Goal: Task Accomplishment & Management: Manage account settings

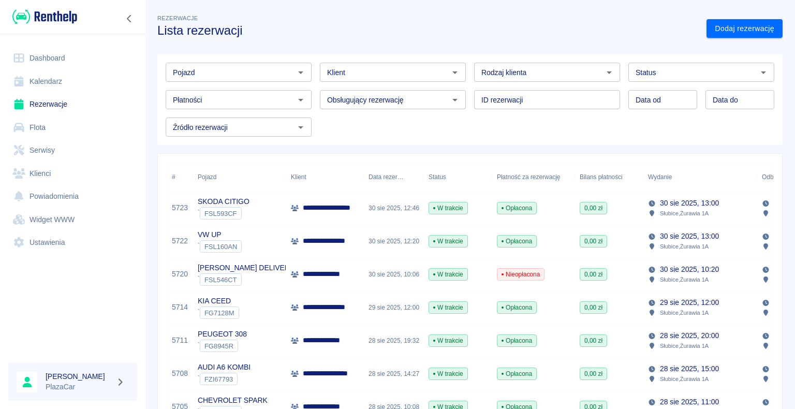
click at [392, 207] on div "30 sie 2025, 12:46" at bounding box center [393, 208] width 60 height 33
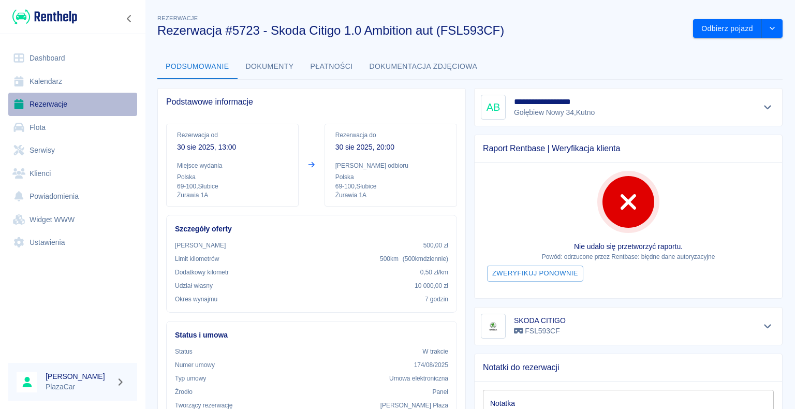
click at [48, 106] on link "Rezerwacje" at bounding box center [72, 104] width 129 height 23
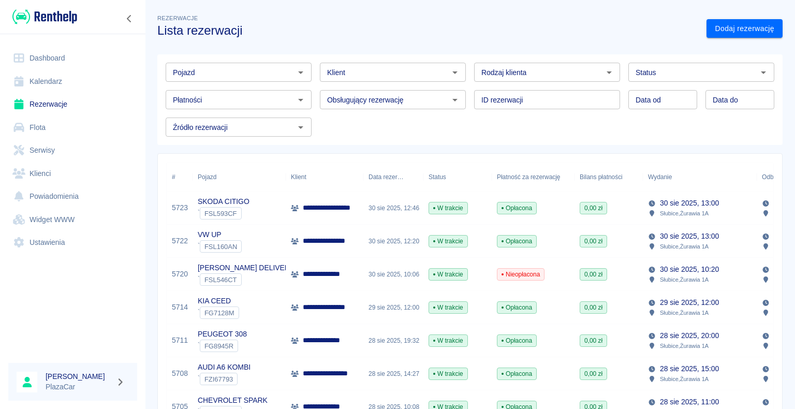
click at [411, 278] on div "30 sie 2025, 10:06" at bounding box center [393, 274] width 60 height 33
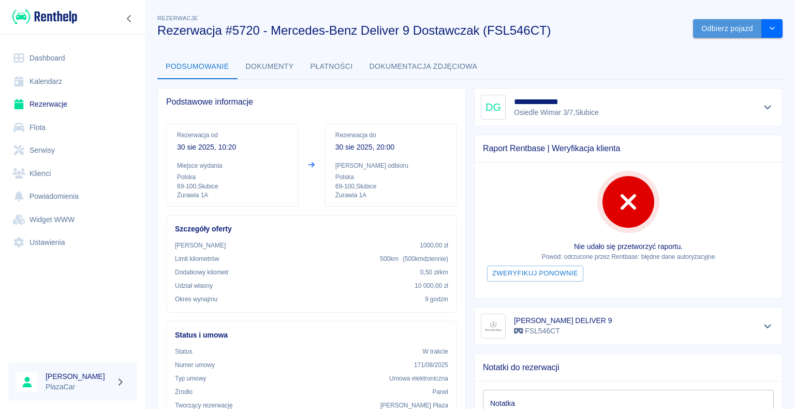
click at [705, 24] on button "Odbierz pojazd" at bounding box center [727, 28] width 69 height 19
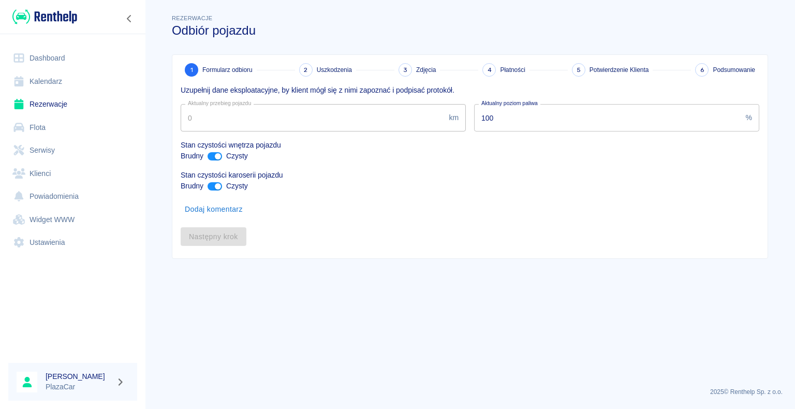
type input "10"
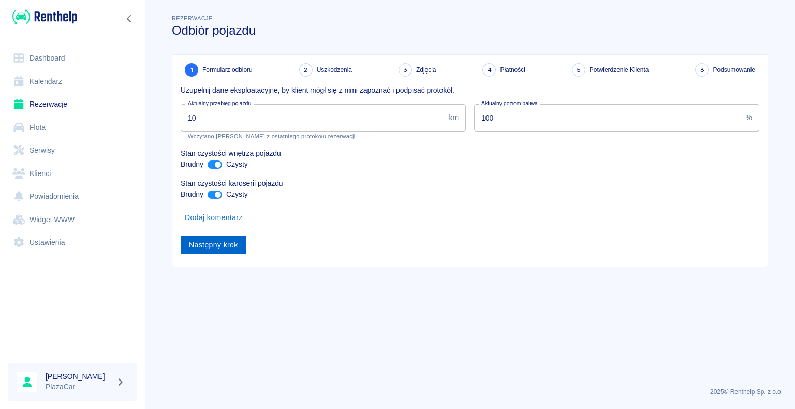
click at [205, 243] on button "Następny krok" at bounding box center [214, 245] width 66 height 19
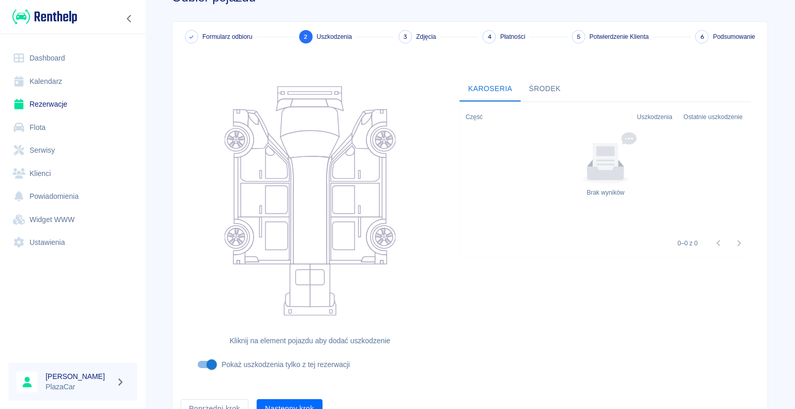
scroll to position [85, 0]
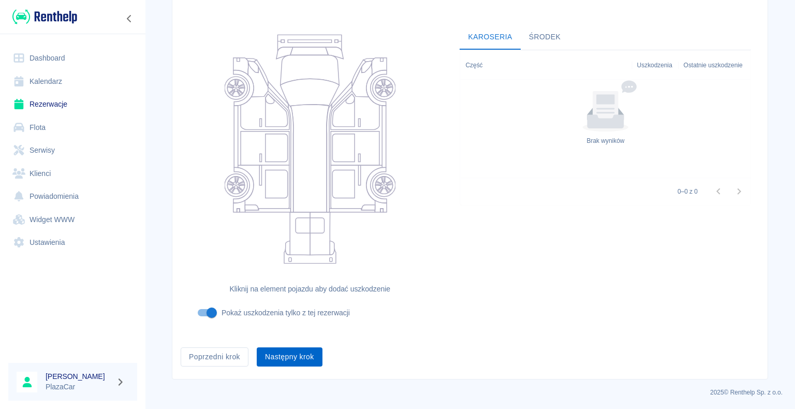
click at [285, 355] on button "Następny krok" at bounding box center [290, 356] width 66 height 19
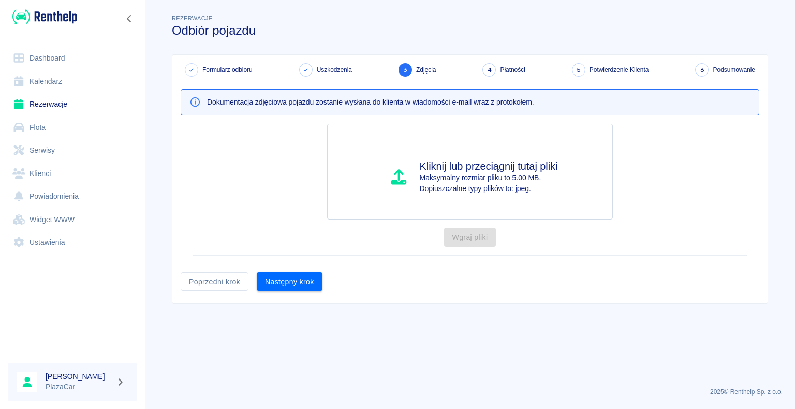
scroll to position [0, 0]
click at [292, 284] on button "Następny krok" at bounding box center [290, 281] width 66 height 19
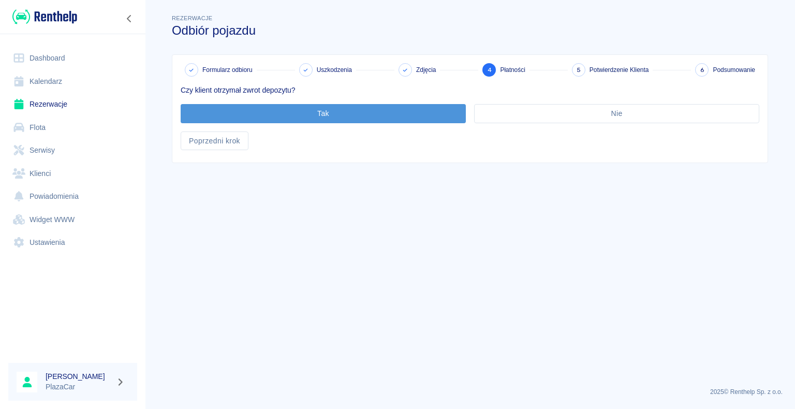
click at [326, 113] on button "Tak" at bounding box center [323, 113] width 285 height 19
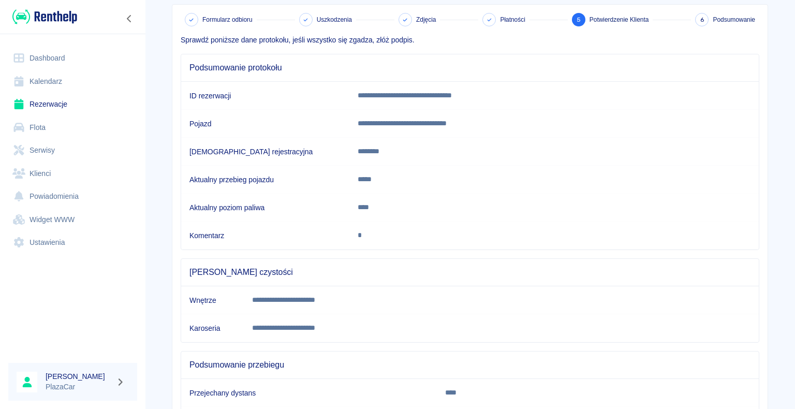
scroll to position [144, 0]
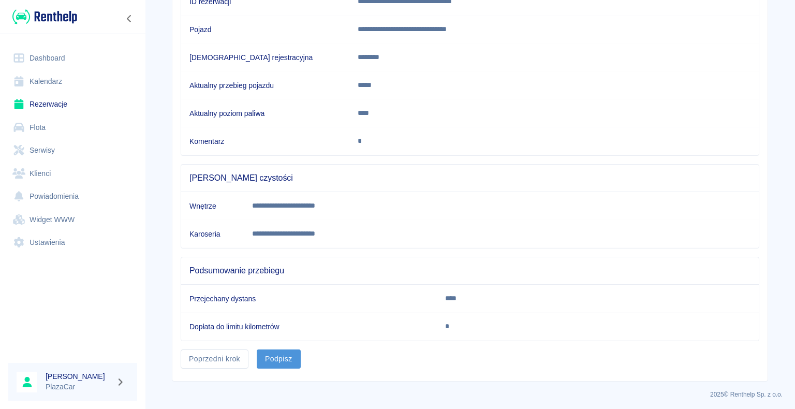
click at [272, 356] on button "Podpisz" at bounding box center [279, 358] width 44 height 19
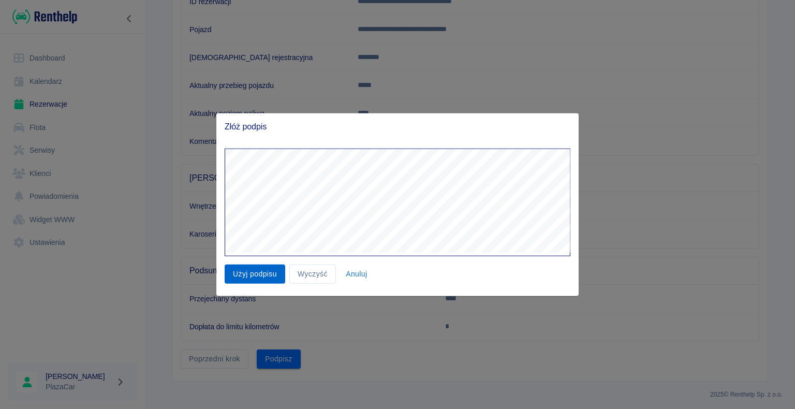
click at [261, 275] on button "Użyj podpisu" at bounding box center [255, 273] width 61 height 19
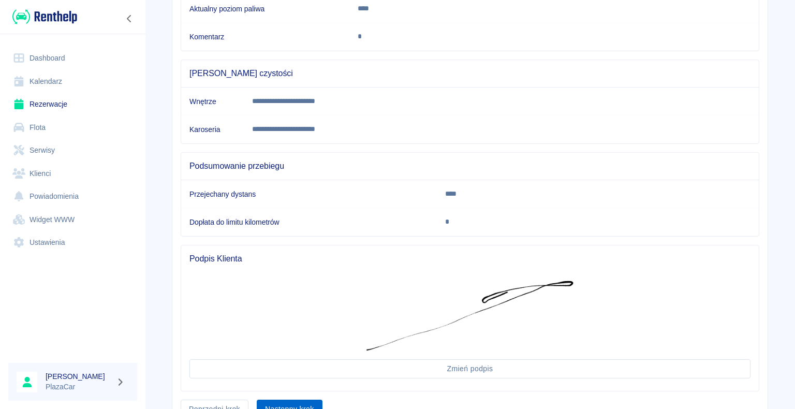
scroll to position [298, 0]
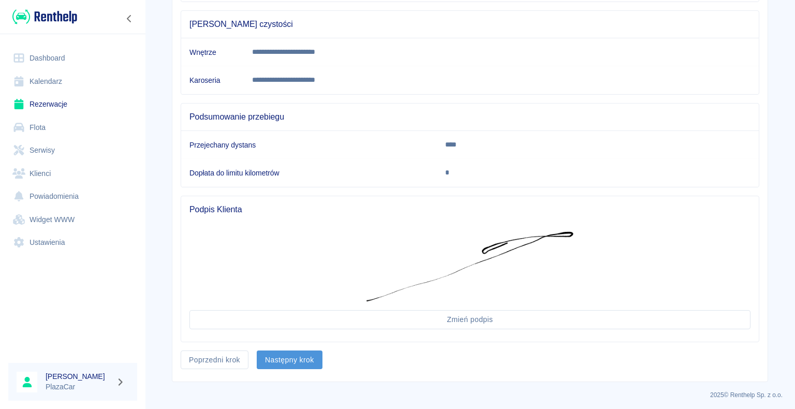
click at [287, 357] on button "Następny krok" at bounding box center [290, 359] width 66 height 19
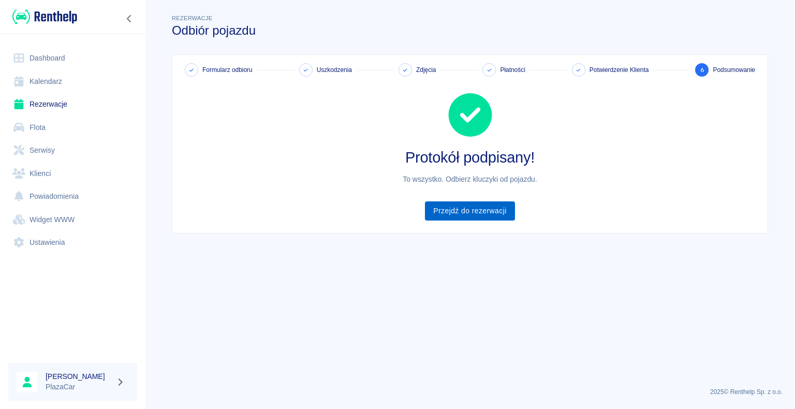
click at [464, 208] on link "Przejdź do rezerwacji" at bounding box center [470, 210] width 90 height 19
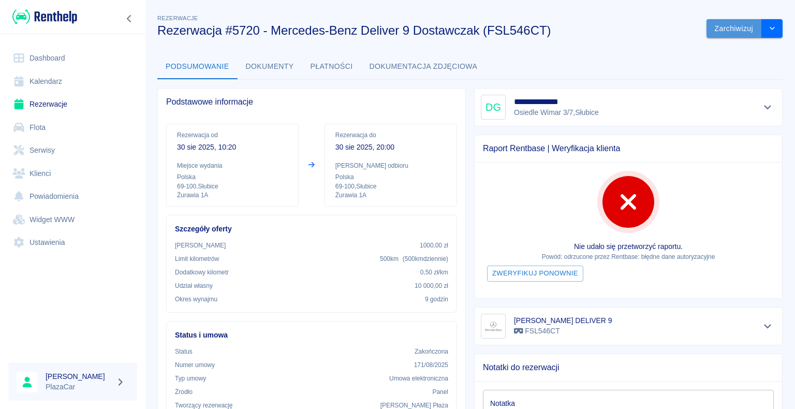
click at [718, 28] on button "Zarchiwizuj" at bounding box center [734, 28] width 55 height 19
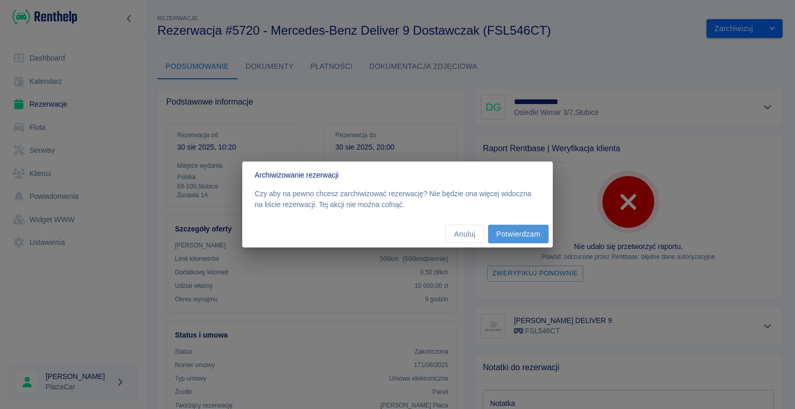
click at [520, 232] on button "Potwierdzam" at bounding box center [518, 234] width 61 height 19
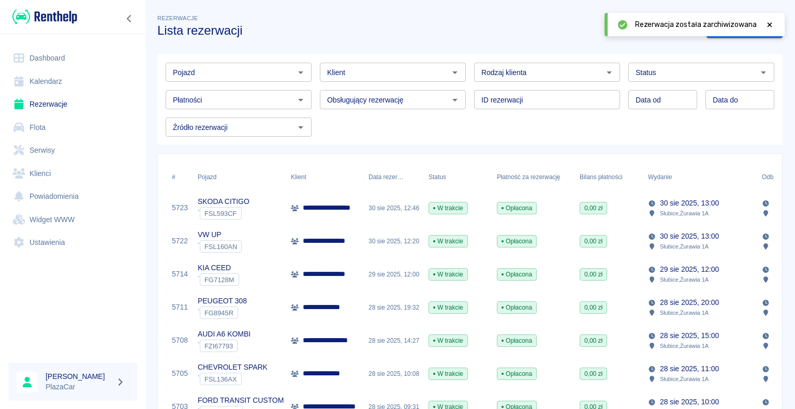
click at [319, 242] on p "**********" at bounding box center [329, 241] width 52 height 11
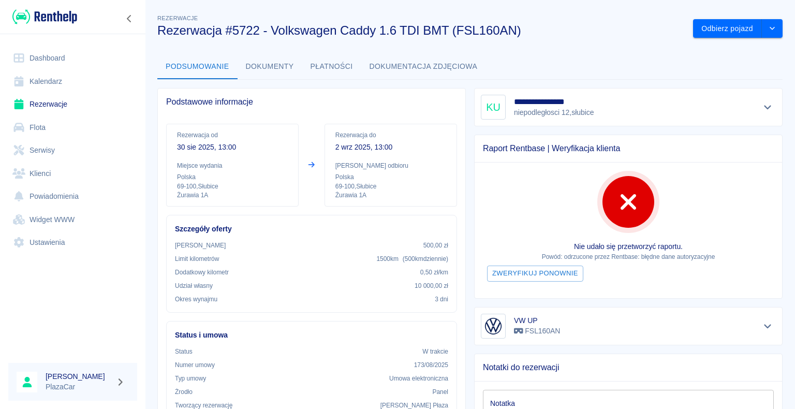
click at [41, 95] on link "Rezerwacje" at bounding box center [72, 104] width 129 height 23
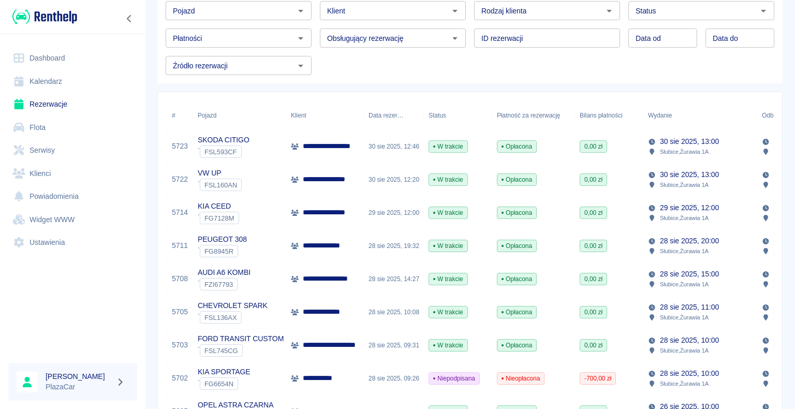
scroll to position [52, 0]
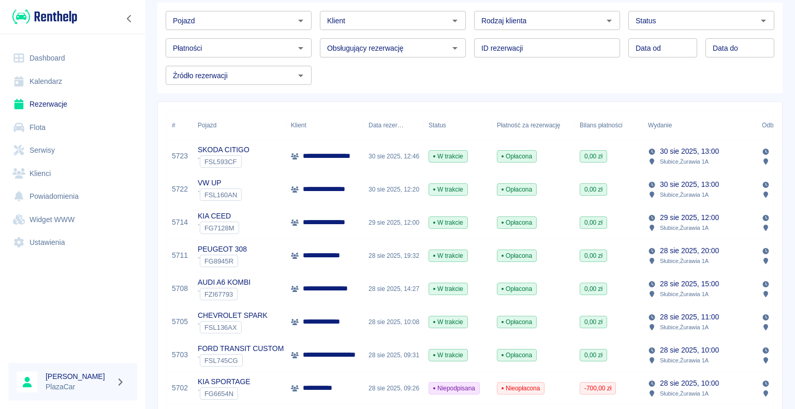
click at [360, 222] on div "**********" at bounding box center [325, 222] width 78 height 33
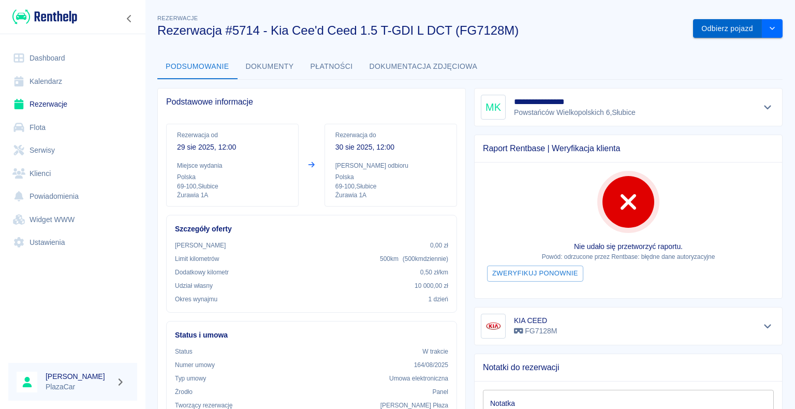
click at [700, 26] on button "Odbierz pojazd" at bounding box center [727, 28] width 69 height 19
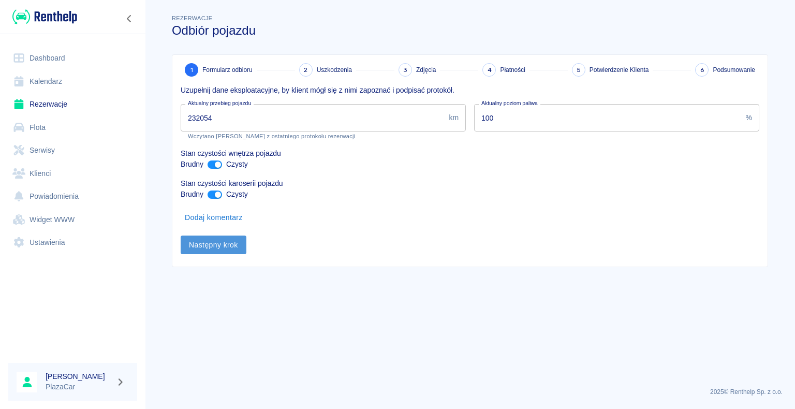
click at [204, 242] on button "Następny krok" at bounding box center [214, 245] width 66 height 19
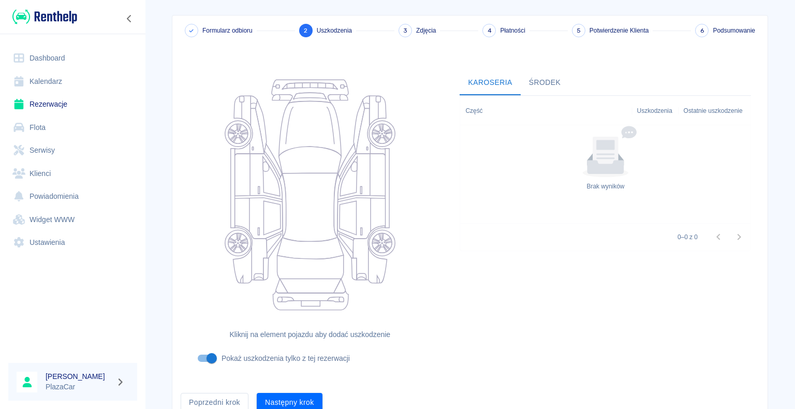
scroll to position [85, 0]
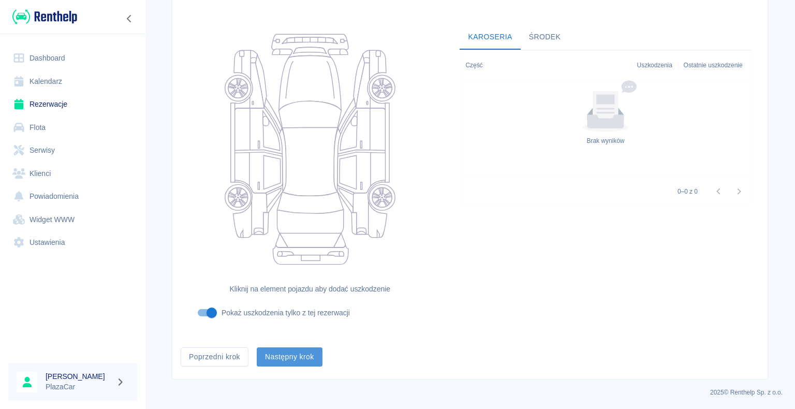
click at [282, 358] on button "Następny krok" at bounding box center [290, 356] width 66 height 19
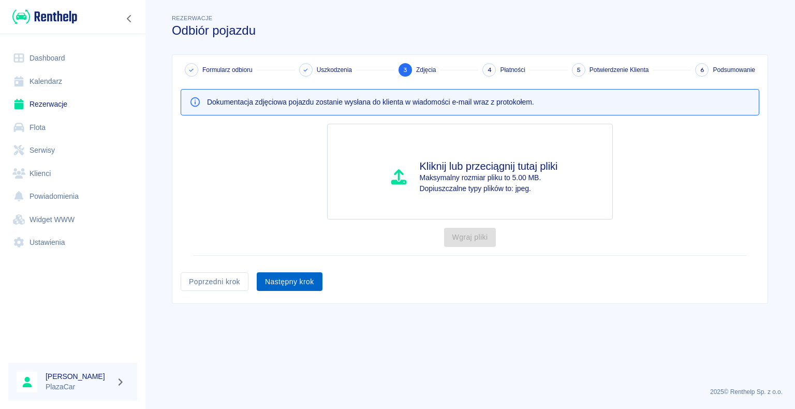
click at [288, 282] on button "Następny krok" at bounding box center [290, 281] width 66 height 19
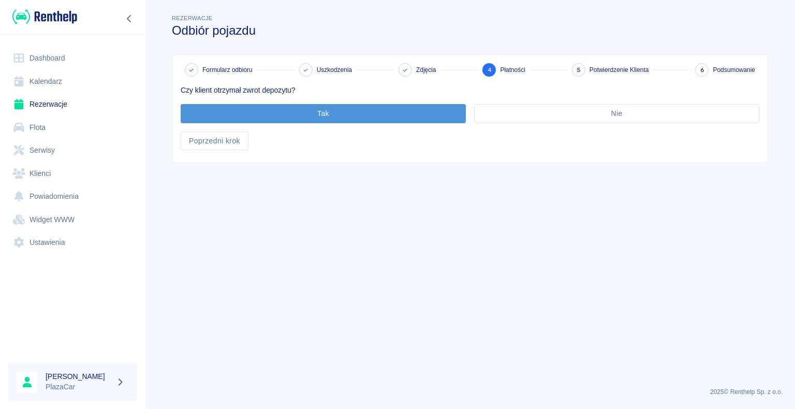
click at [328, 114] on button "Tak" at bounding box center [323, 113] width 285 height 19
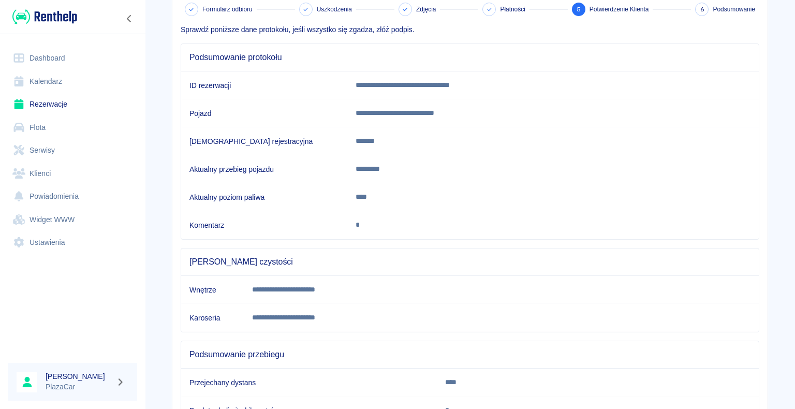
scroll to position [144, 0]
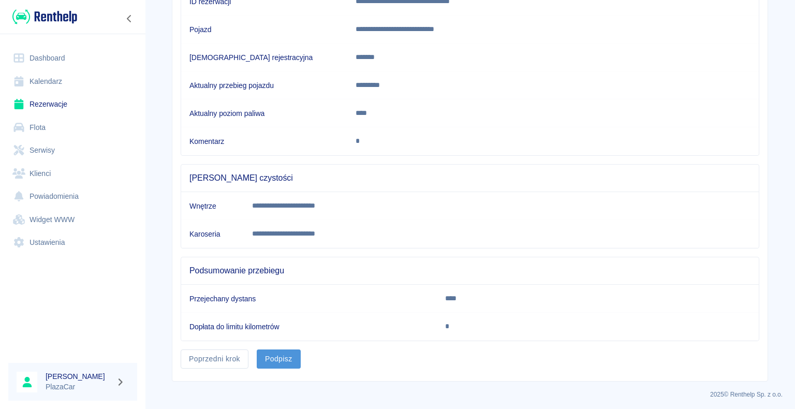
click at [278, 351] on button "Podpisz" at bounding box center [279, 358] width 44 height 19
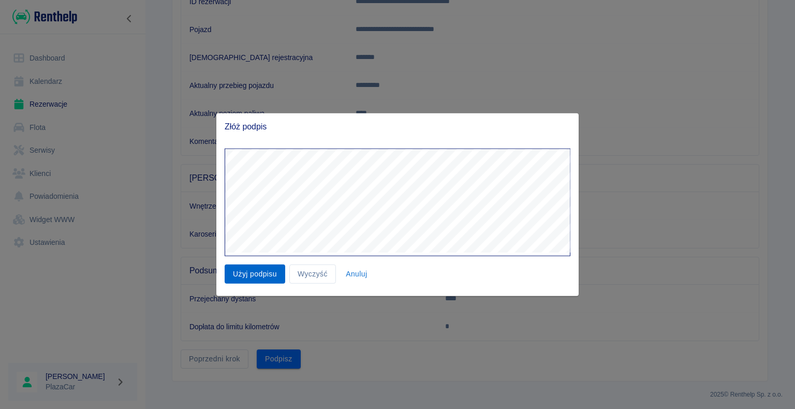
click at [258, 272] on button "Użyj podpisu" at bounding box center [255, 273] width 61 height 19
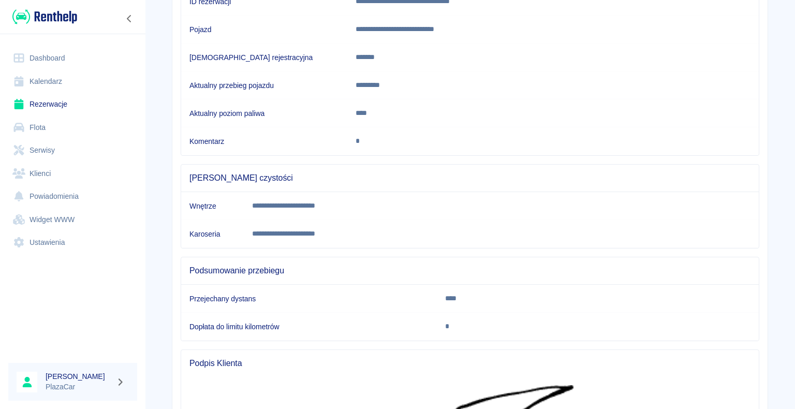
scroll to position [414, 0]
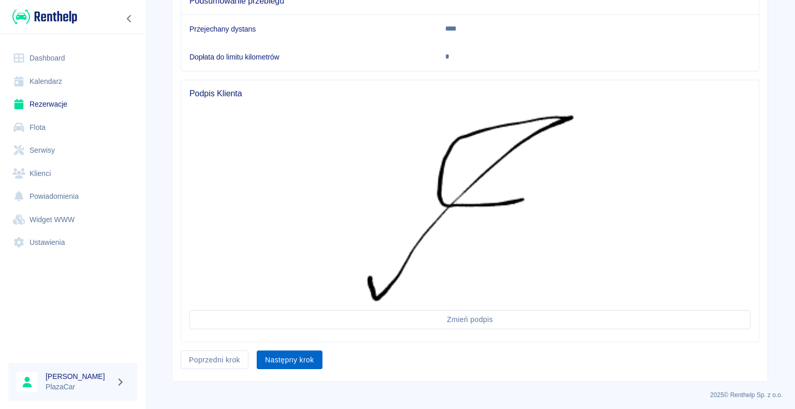
click at [285, 356] on button "Następny krok" at bounding box center [290, 359] width 66 height 19
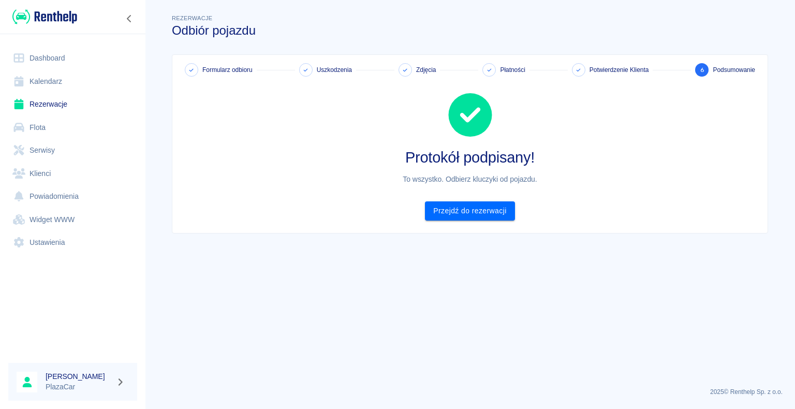
scroll to position [0, 0]
click at [464, 214] on link "Przejdź do rezerwacji" at bounding box center [470, 210] width 90 height 19
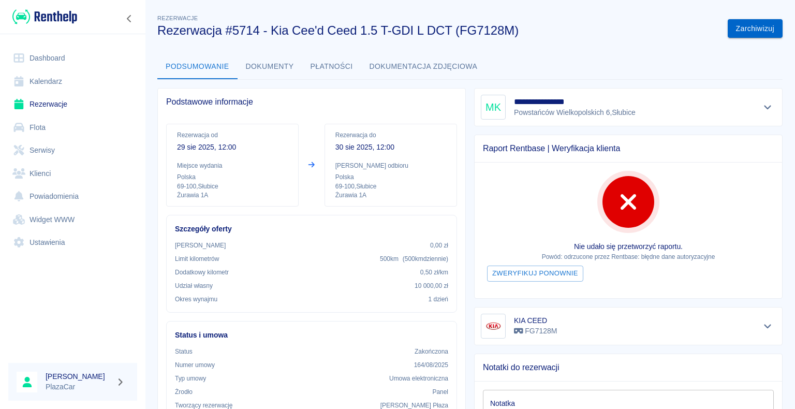
click at [739, 31] on button "Zarchiwizuj" at bounding box center [755, 28] width 55 height 19
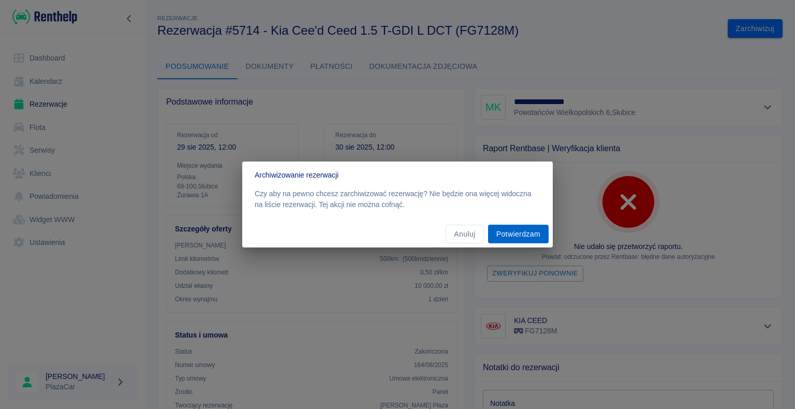
click at [526, 229] on button "Potwierdzam" at bounding box center [518, 234] width 61 height 19
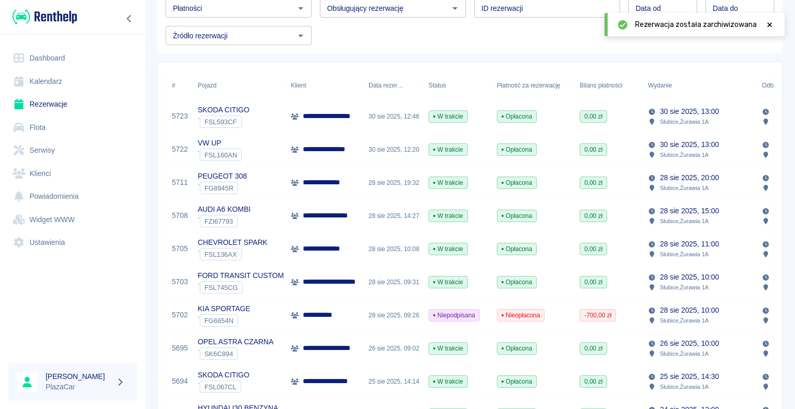
scroll to position [104, 0]
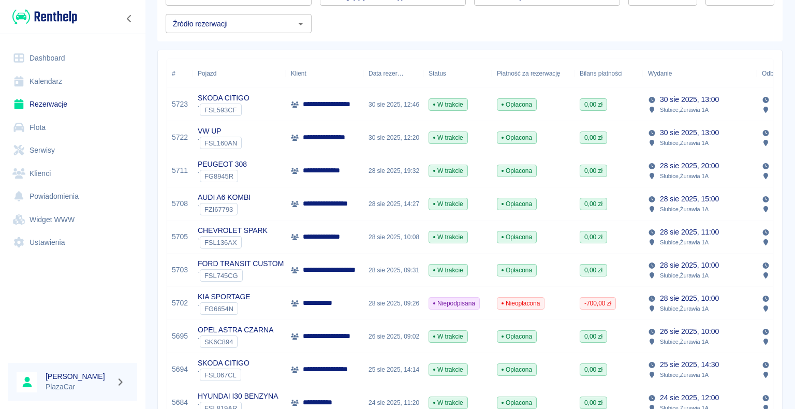
click at [354, 303] on div "**********" at bounding box center [325, 303] width 78 height 33
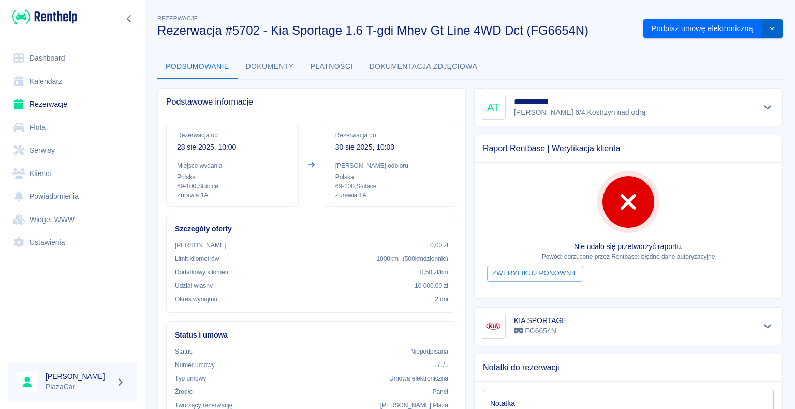
click at [768, 26] on icon "drop-down" at bounding box center [772, 28] width 8 height 7
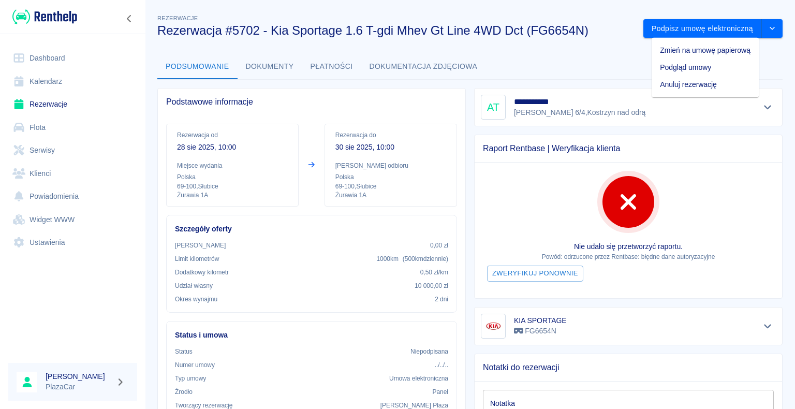
click at [602, 67] on div "Podsumowanie Dokumenty Płatności Dokumentacja zdjęciowa" at bounding box center [469, 66] width 625 height 25
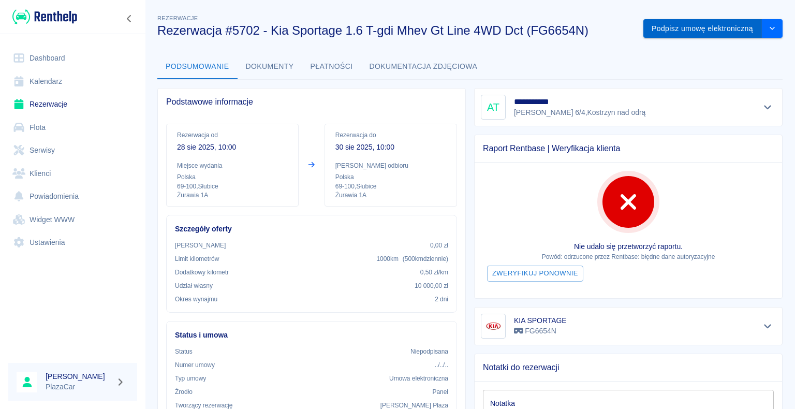
click at [674, 26] on button "Podpisz umowę elektroniczną" at bounding box center [702, 28] width 119 height 19
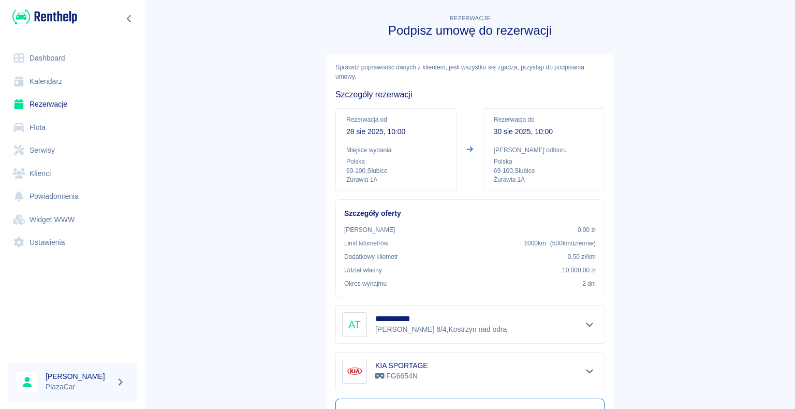
scroll to position [121, 0]
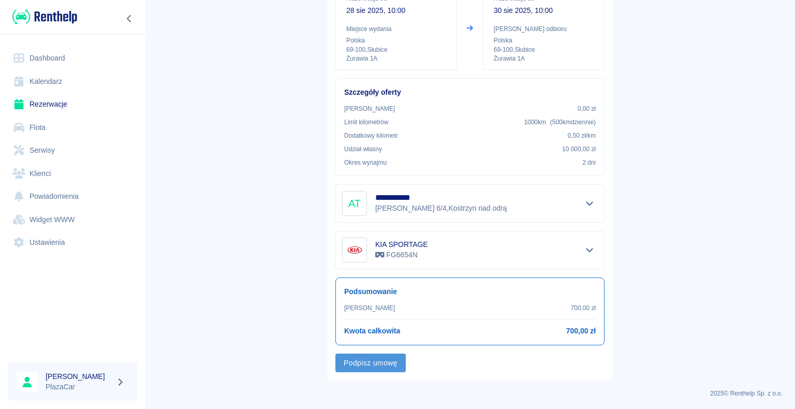
click at [367, 361] on button "Podpisz umowę" at bounding box center [370, 363] width 70 height 19
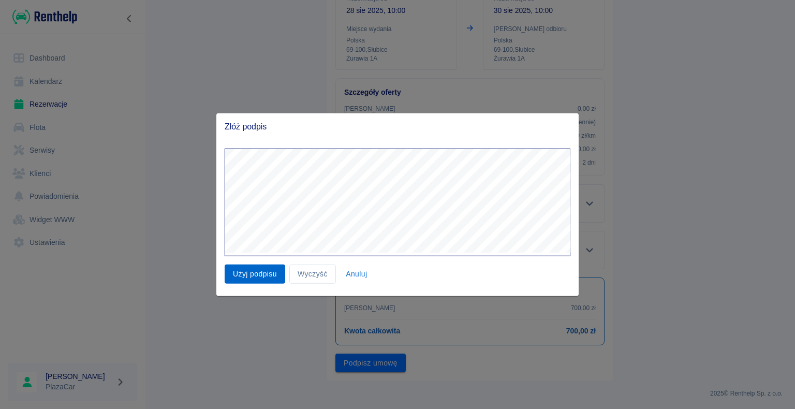
click at [258, 270] on button "Użyj podpisu" at bounding box center [255, 273] width 61 height 19
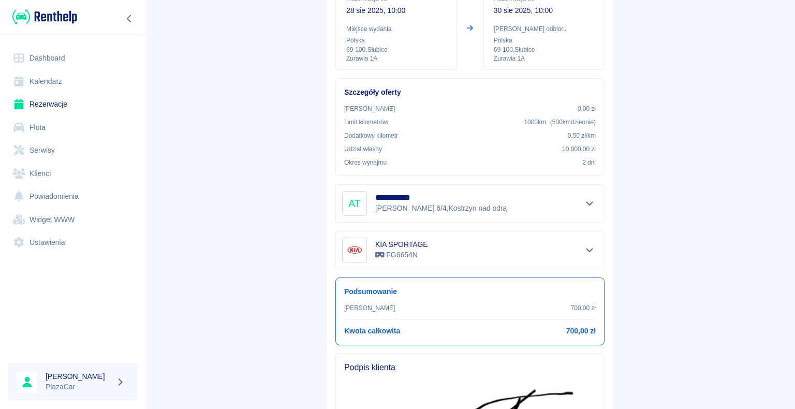
scroll to position [297, 0]
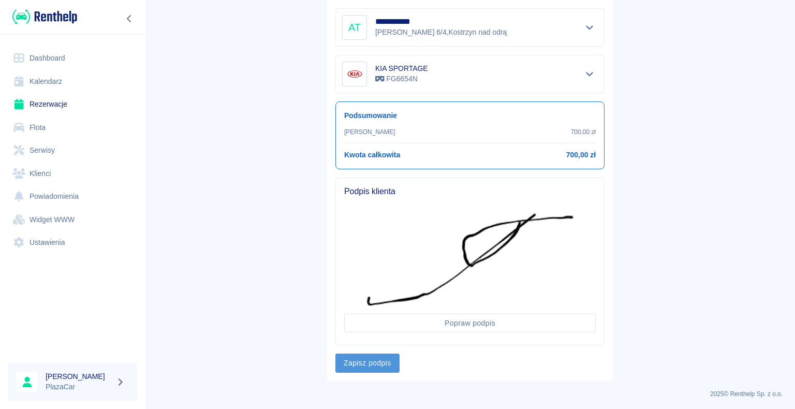
click at [357, 358] on button "Zapisz podpis" at bounding box center [367, 363] width 64 height 19
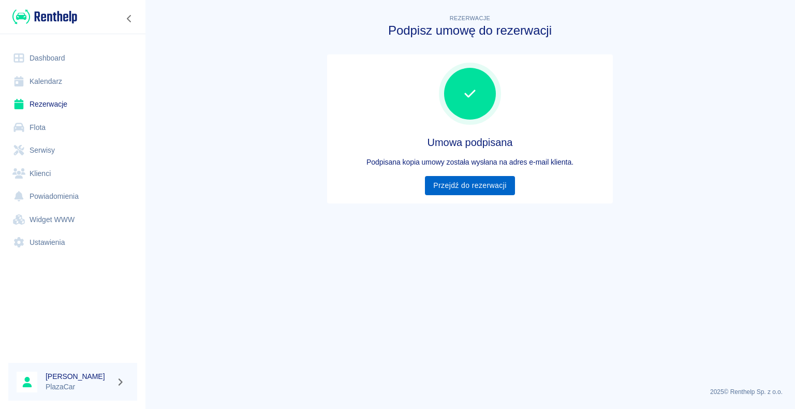
click at [468, 180] on link "Przejdź do rezerwacji" at bounding box center [470, 185] width 90 height 19
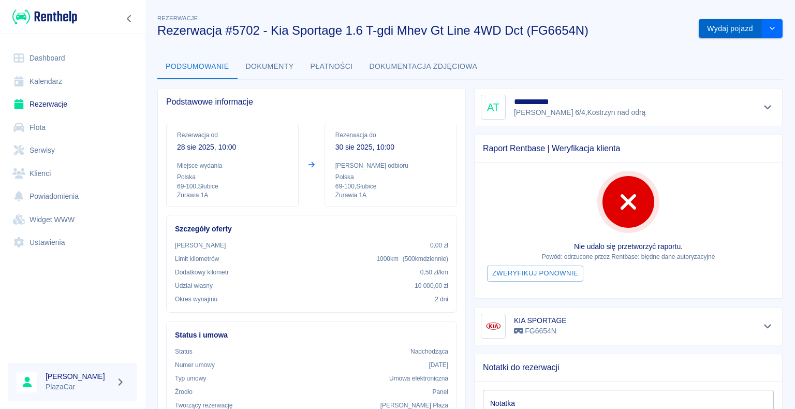
click at [718, 27] on button "Wydaj pojazd" at bounding box center [730, 28] width 63 height 19
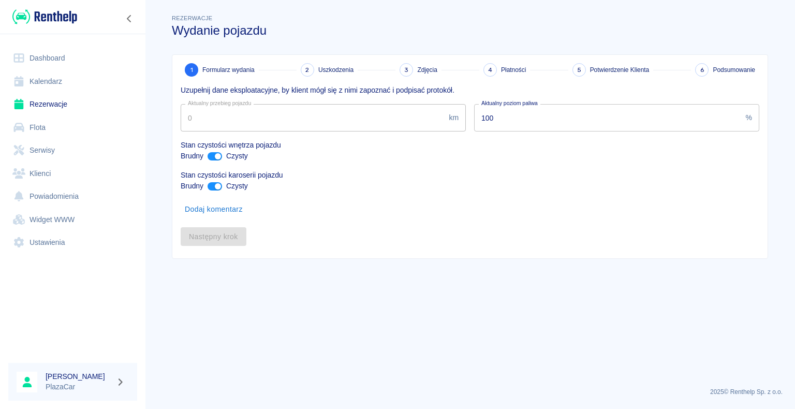
type input "137876"
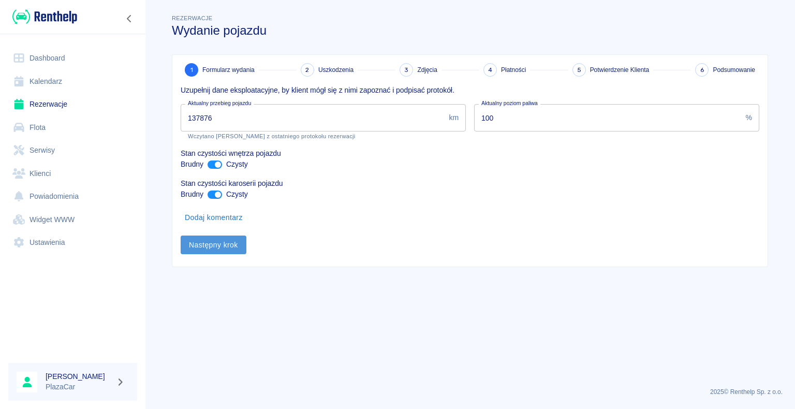
click at [219, 241] on button "Następny krok" at bounding box center [214, 245] width 66 height 19
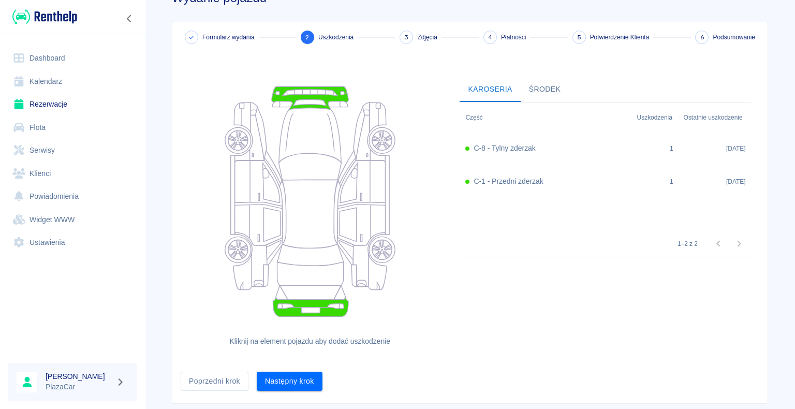
scroll to position [56, 0]
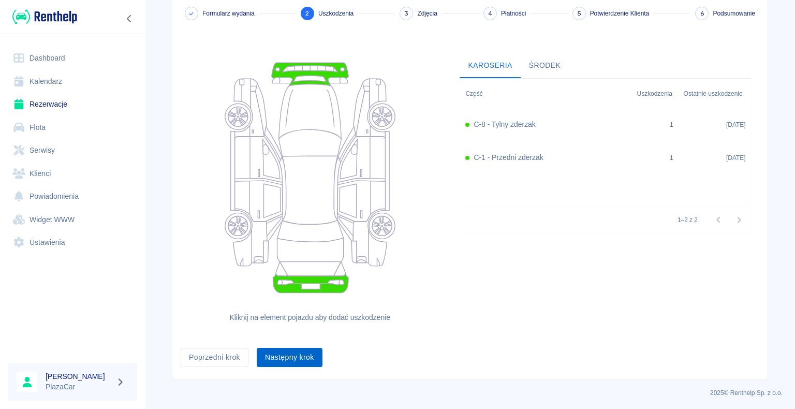
click at [285, 353] on button "Następny krok" at bounding box center [290, 357] width 66 height 19
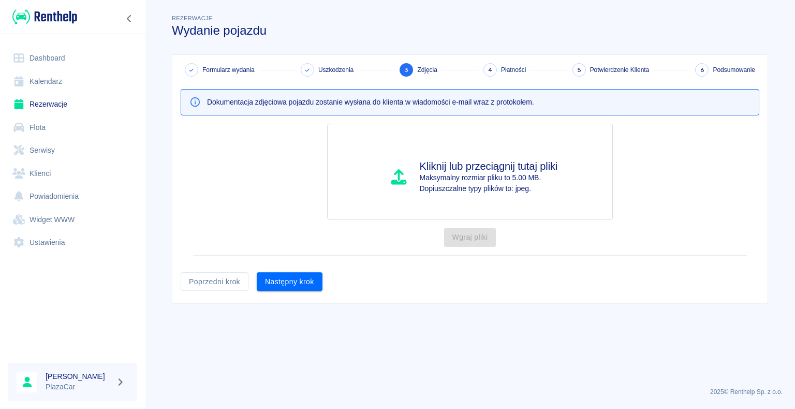
scroll to position [0, 0]
click at [290, 282] on button "Następny krok" at bounding box center [290, 281] width 66 height 19
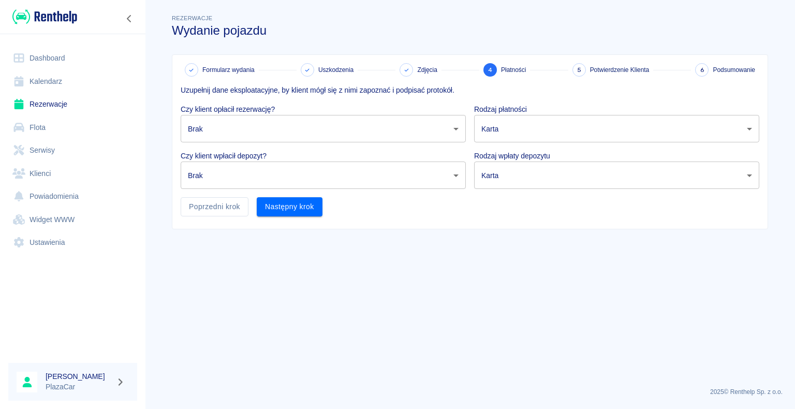
click at [452, 125] on body "Używamy plików Cookies, by zapewnić Ci najlepsze możliwe doświadczenie. Aby dow…" at bounding box center [397, 204] width 795 height 409
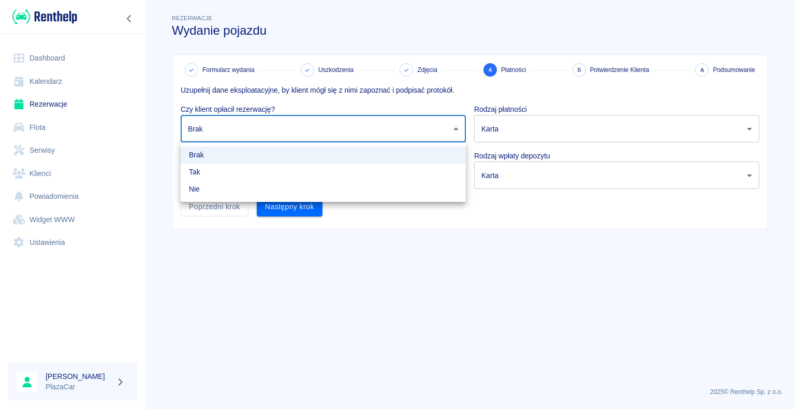
click at [437, 186] on li "Nie" at bounding box center [323, 189] width 285 height 17
type input "false"
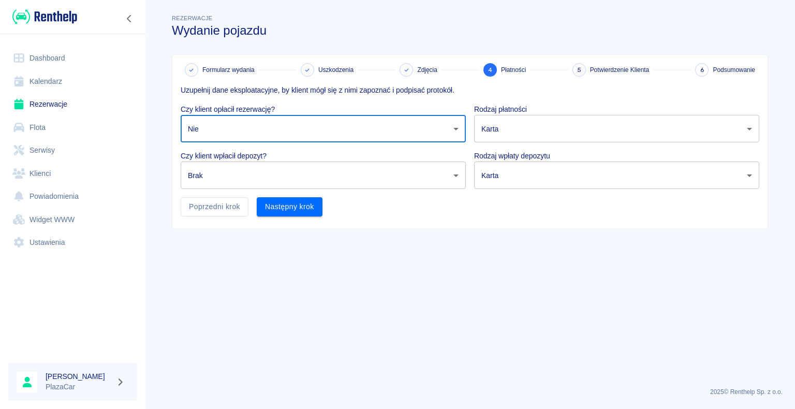
click at [454, 170] on body "Używamy plików Cookies, by zapewnić Ci najlepsze możliwe doświadczenie. Aby dow…" at bounding box center [397, 204] width 795 height 409
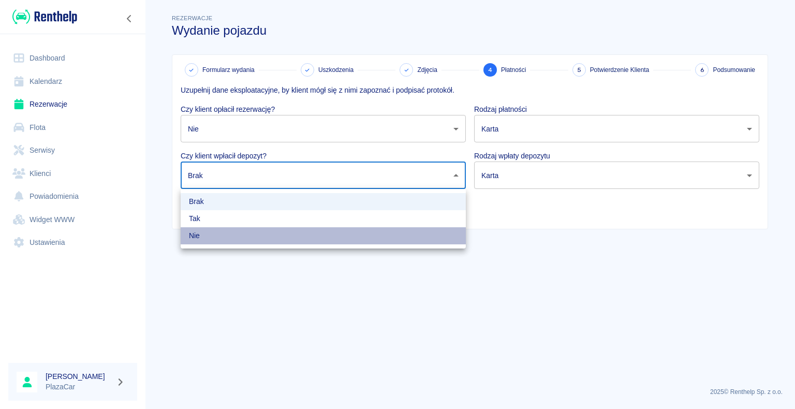
click at [416, 236] on li "Nie" at bounding box center [323, 235] width 285 height 17
type input "false"
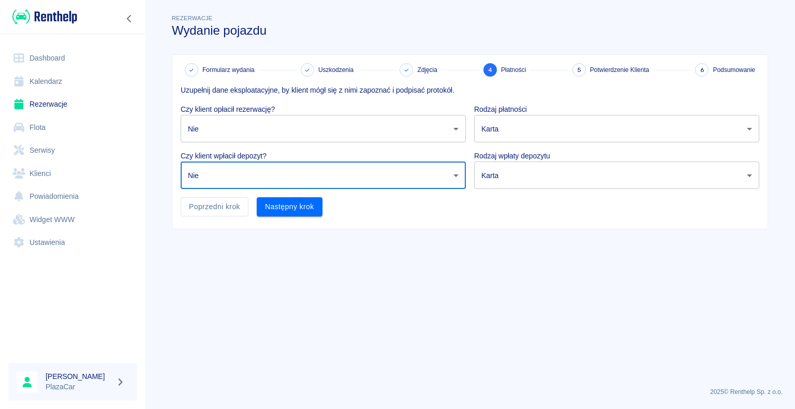
click at [750, 124] on body "Używamy plików Cookies, by zapewnić Ci najlepsze możliwe doświadczenie. Aby dow…" at bounding box center [397, 204] width 795 height 409
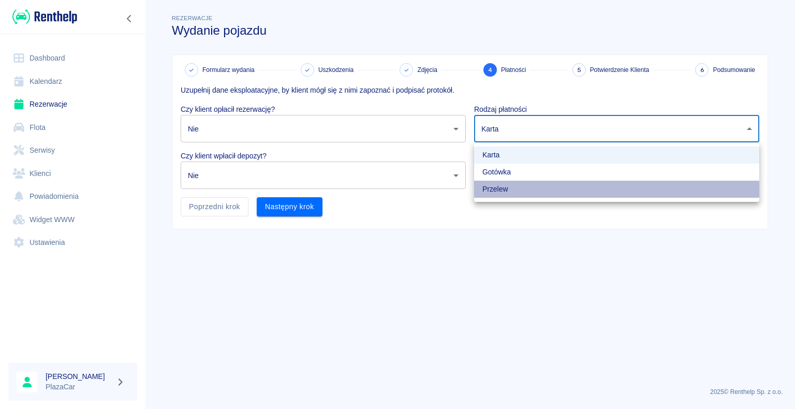
click at [709, 192] on li "Przelew" at bounding box center [616, 189] width 285 height 17
type input "bank_transfer"
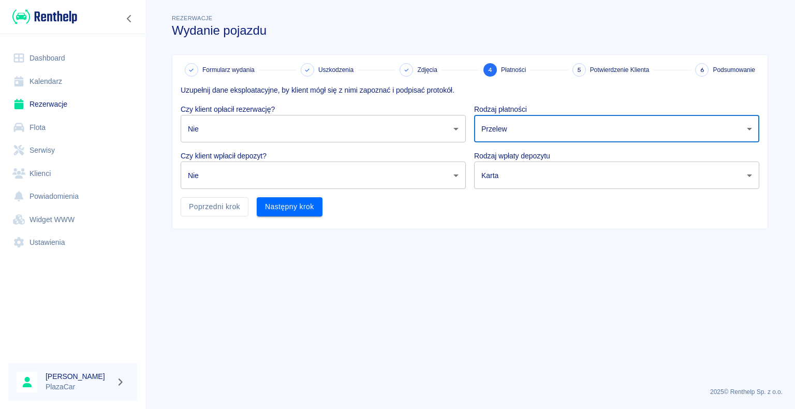
click at [746, 175] on body "Używamy plików Cookies, by zapewnić Ci najlepsze możliwe doświadczenie. Aby dow…" at bounding box center [397, 204] width 795 height 409
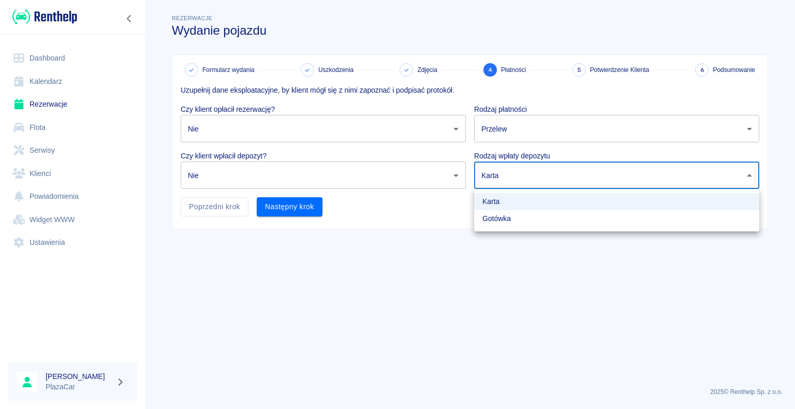
click at [696, 199] on li "Karta" at bounding box center [616, 201] width 285 height 17
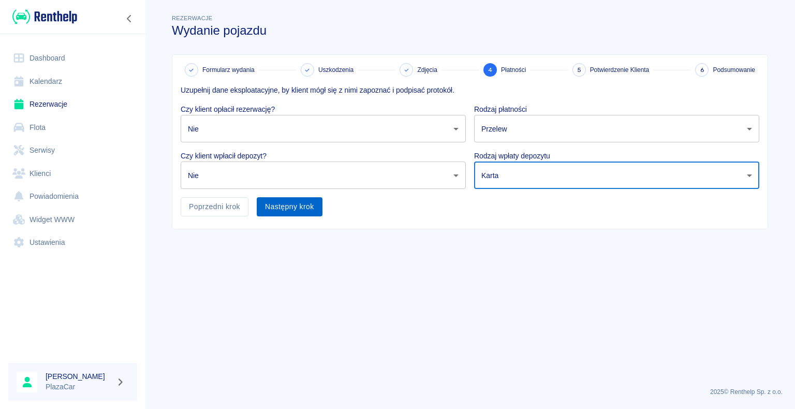
click at [306, 202] on button "Następny krok" at bounding box center [290, 206] width 66 height 19
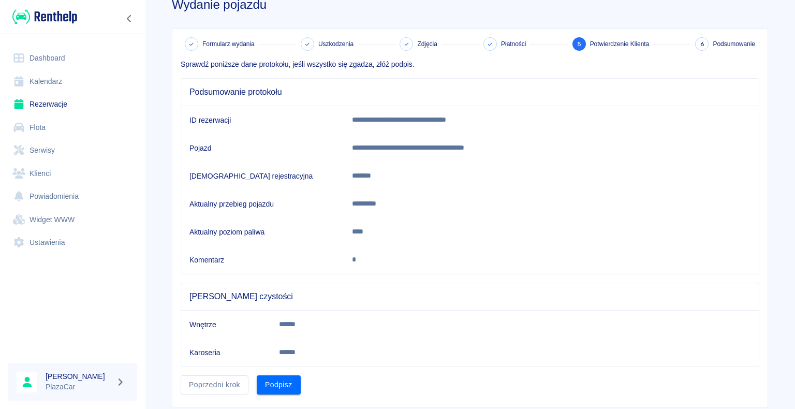
scroll to position [52, 0]
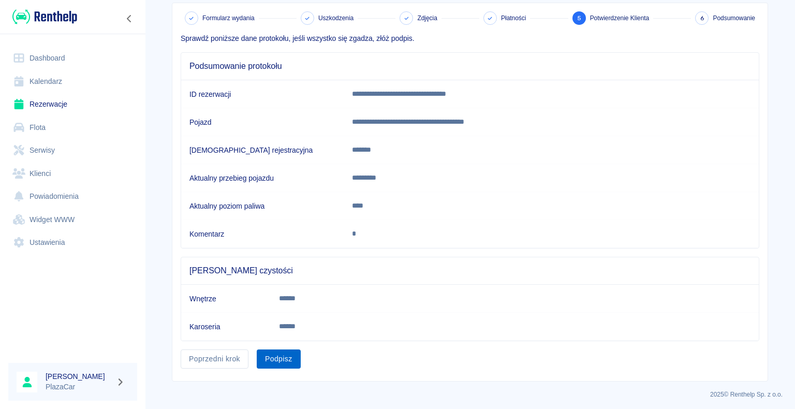
click at [265, 358] on button "Podpisz" at bounding box center [279, 358] width 44 height 19
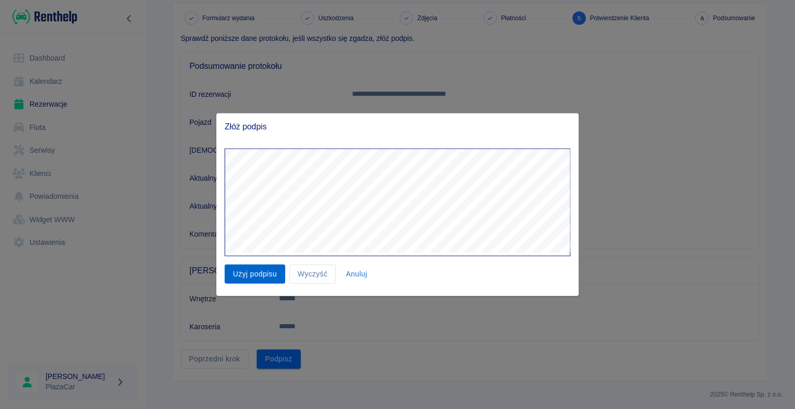
click at [251, 276] on button "Użyj podpisu" at bounding box center [255, 273] width 61 height 19
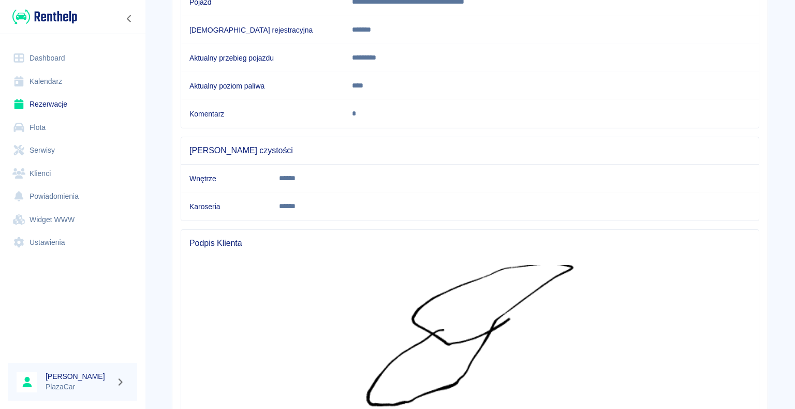
scroll to position [277, 0]
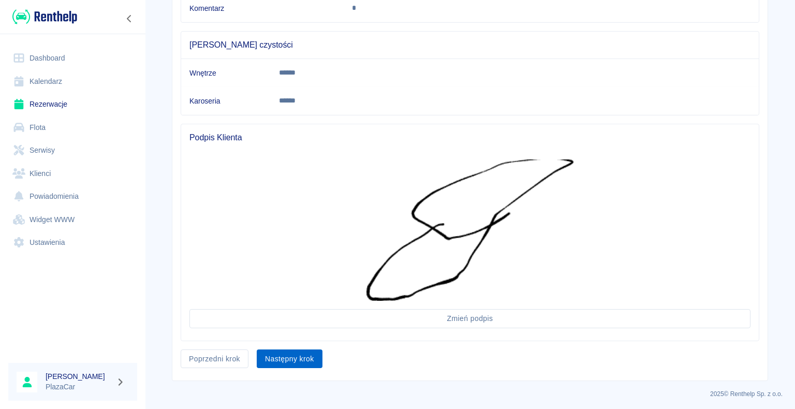
click at [289, 353] on button "Następny krok" at bounding box center [290, 358] width 66 height 19
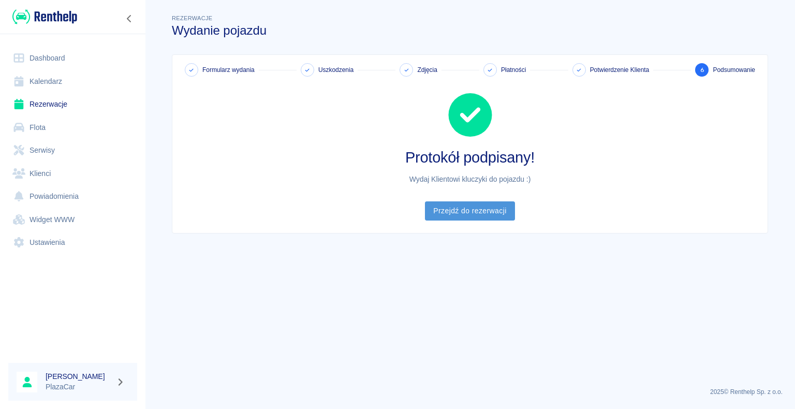
click at [473, 210] on link "Przejdź do rezerwacji" at bounding box center [470, 210] width 90 height 19
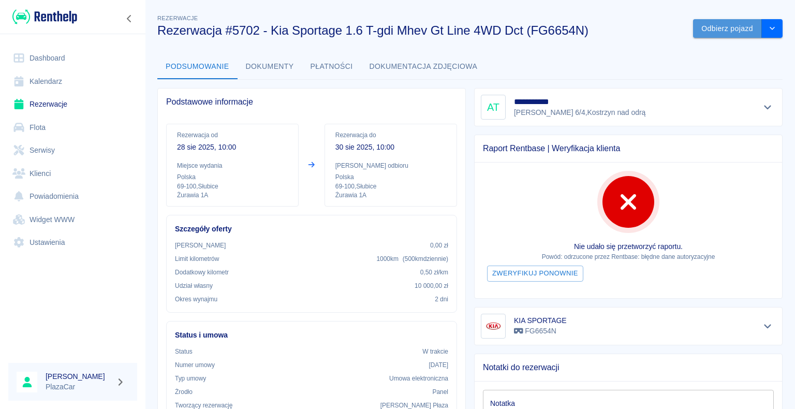
click at [702, 28] on button "Odbierz pojazd" at bounding box center [727, 28] width 69 height 19
click at [769, 24] on icon at bounding box center [769, 24] width 9 height 7
click at [713, 26] on button "Odbierz pojazd" at bounding box center [727, 28] width 69 height 19
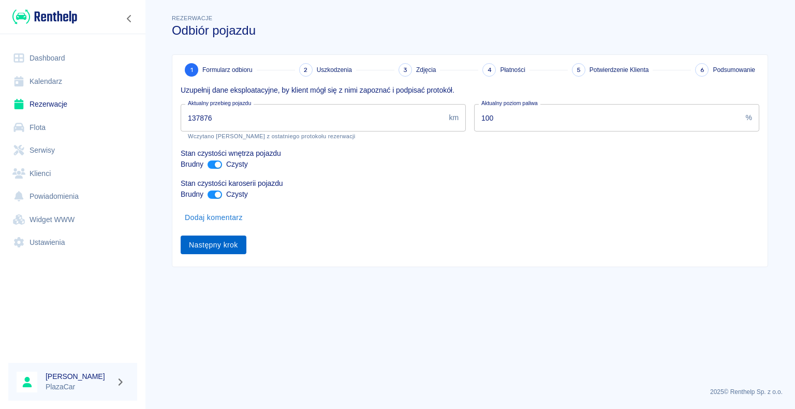
click at [211, 248] on button "Następny krok" at bounding box center [214, 245] width 66 height 19
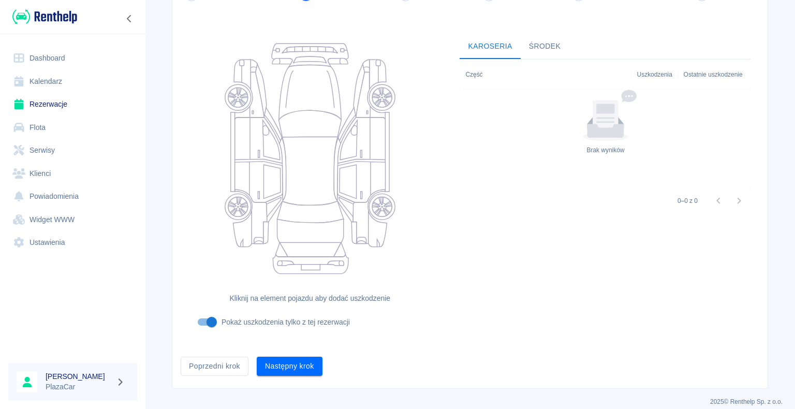
scroll to position [85, 0]
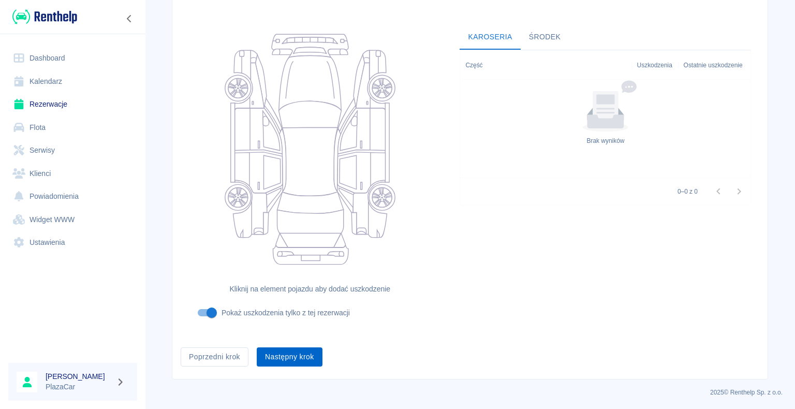
click at [283, 354] on button "Następny krok" at bounding box center [290, 356] width 66 height 19
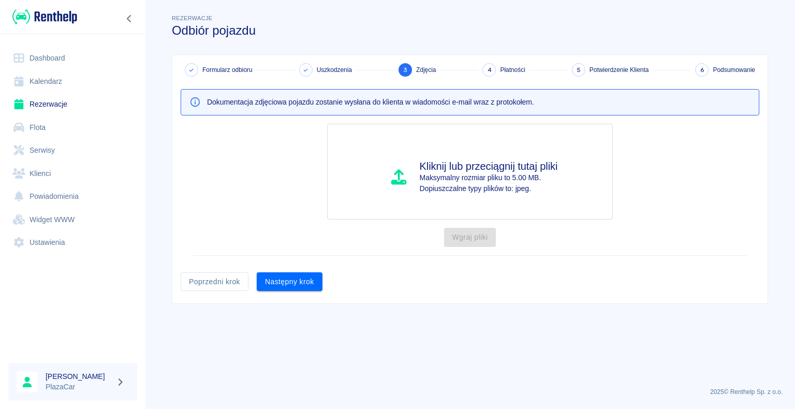
scroll to position [0, 0]
click at [294, 274] on button "Następny krok" at bounding box center [290, 281] width 66 height 19
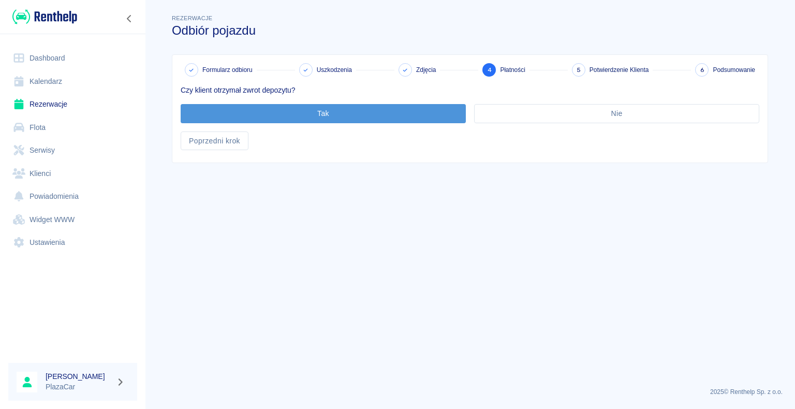
click at [340, 118] on button "Tak" at bounding box center [323, 113] width 285 height 19
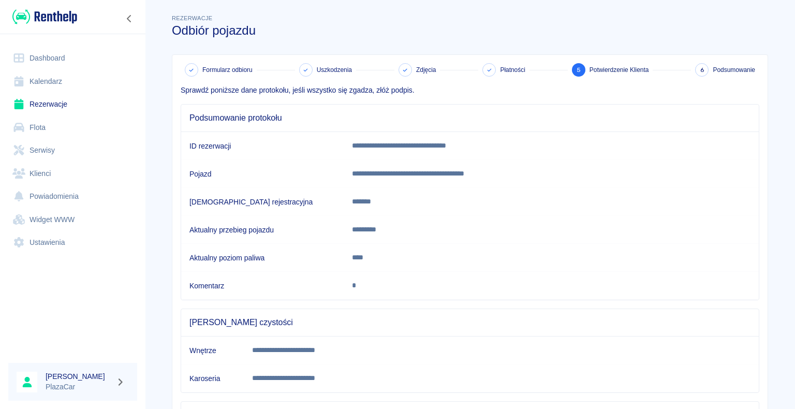
scroll to position [144, 0]
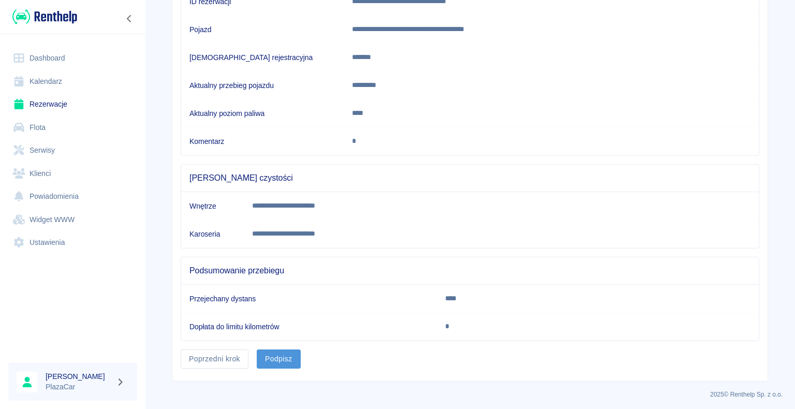
click at [279, 353] on button "Podpisz" at bounding box center [279, 358] width 44 height 19
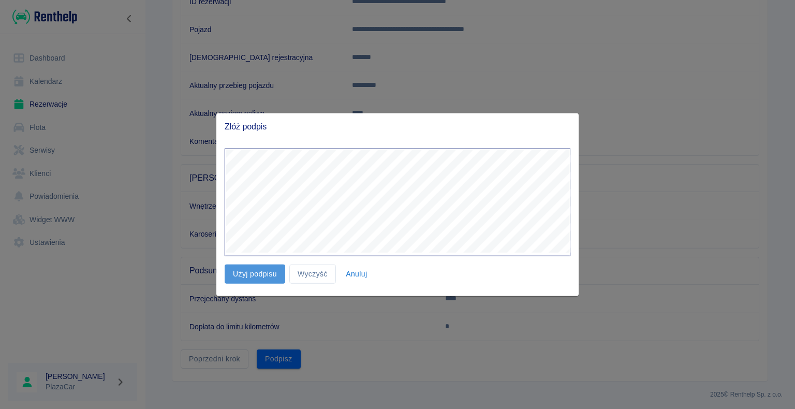
click at [262, 277] on button "Użyj podpisu" at bounding box center [255, 273] width 61 height 19
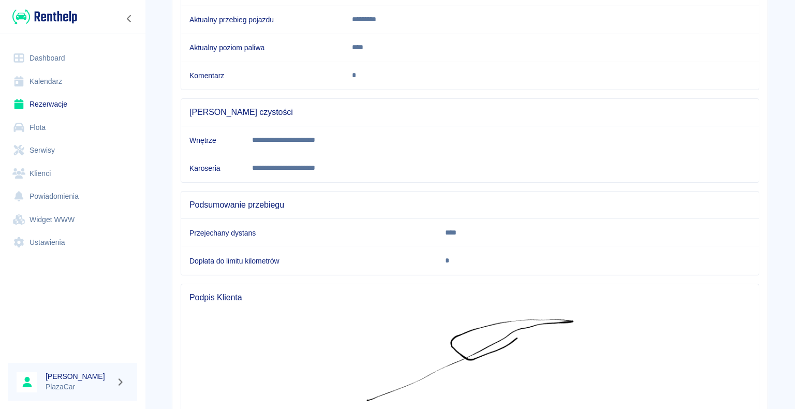
scroll to position [309, 0]
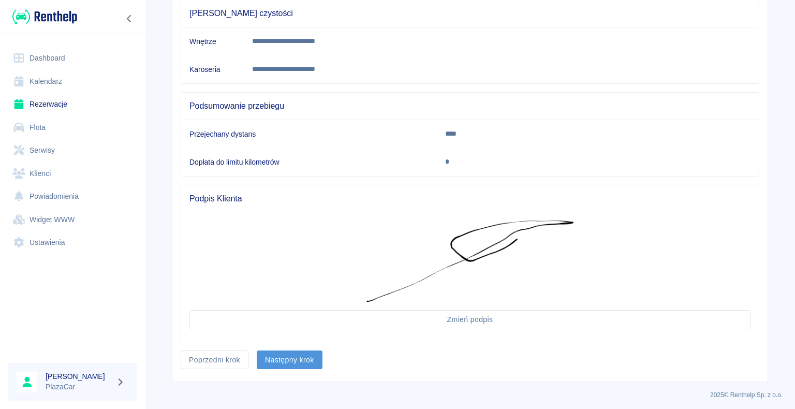
click at [290, 354] on button "Następny krok" at bounding box center [290, 359] width 66 height 19
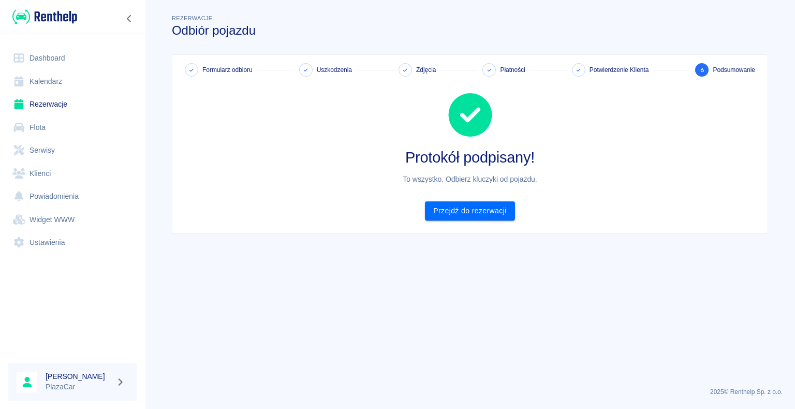
scroll to position [0, 0]
click at [474, 211] on link "Przejdź do rezerwacji" at bounding box center [470, 210] width 90 height 19
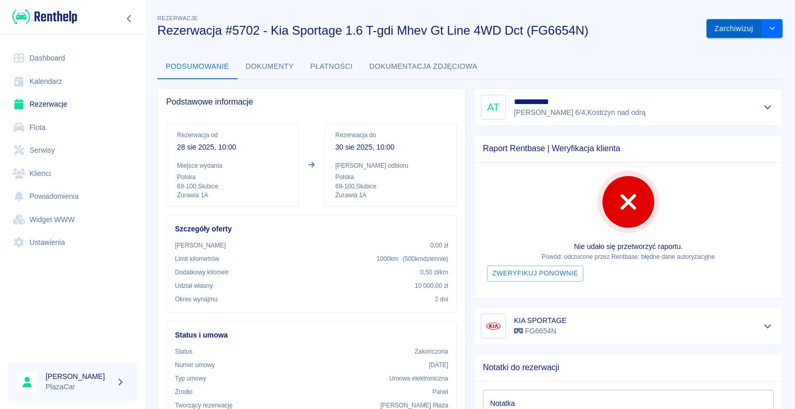
click at [731, 30] on button "Zarchiwizuj" at bounding box center [734, 28] width 55 height 19
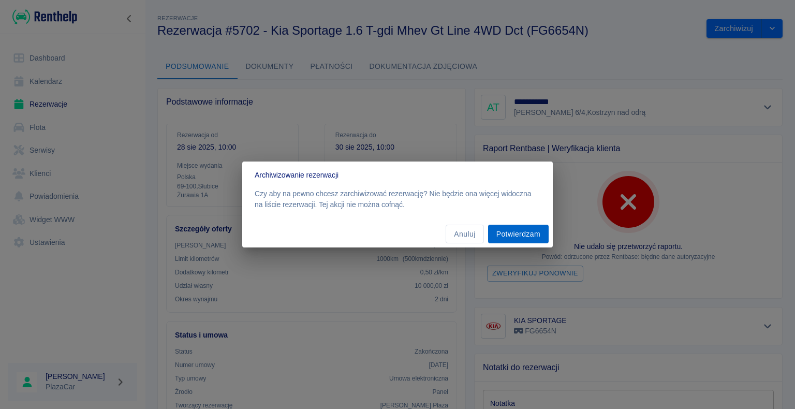
click at [522, 233] on button "Potwierdzam" at bounding box center [518, 234] width 61 height 19
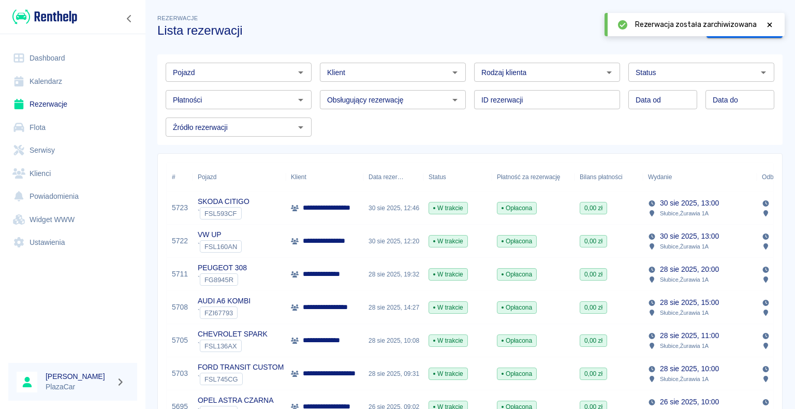
click at [303, 240] on p "**********" at bounding box center [329, 241] width 52 height 11
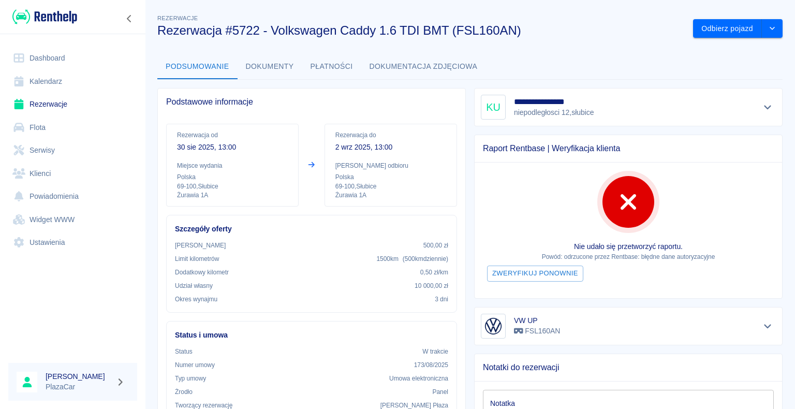
click at [155, 222] on div "Podstawowe informacje Rezerwacja od [DATE] 13:00 Miejsce wydania Polska 69-100 …" at bounding box center [307, 303] width 317 height 447
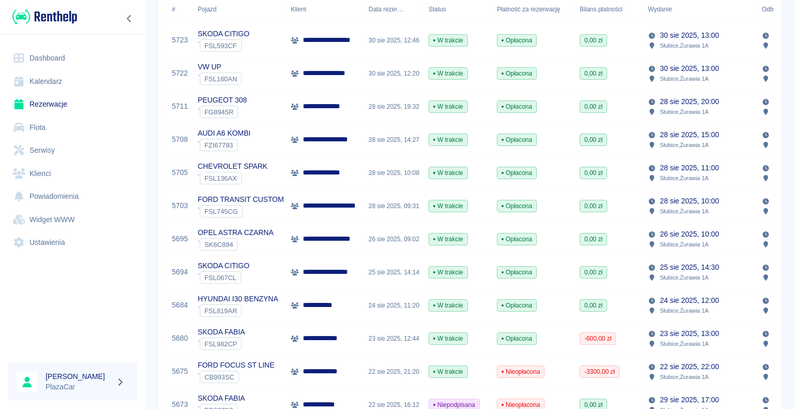
scroll to position [207, 0]
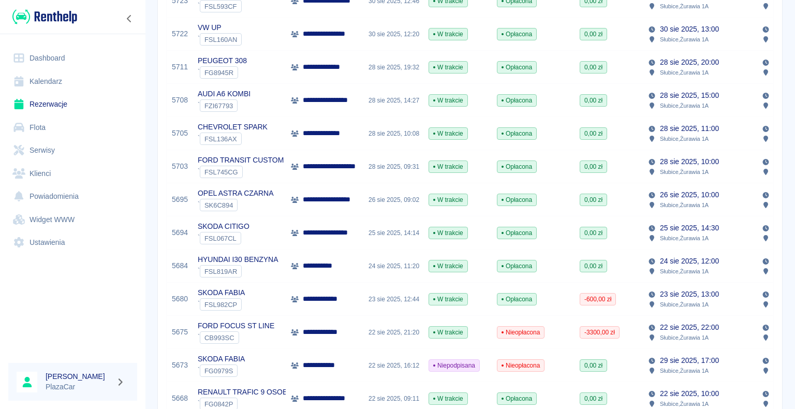
click at [342, 339] on div "**********" at bounding box center [325, 332] width 78 height 33
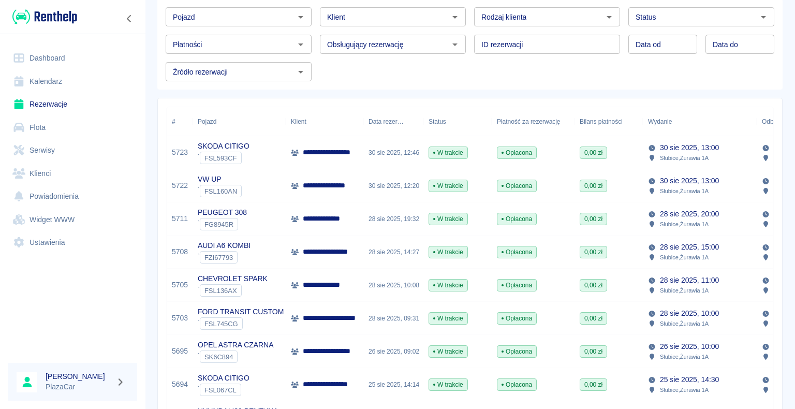
scroll to position [52, 0]
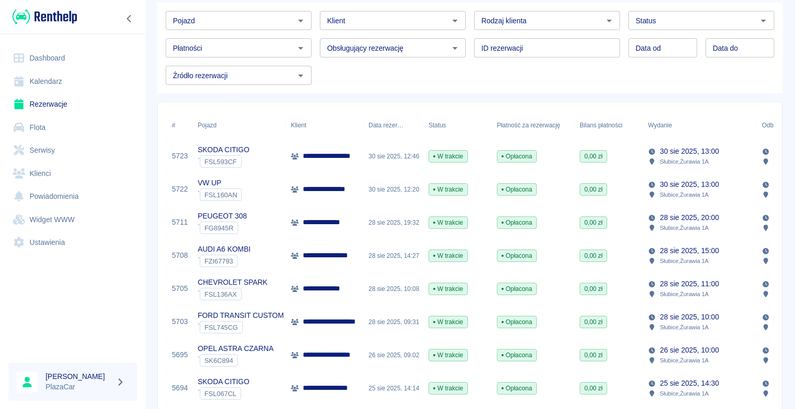
click at [364, 152] on div "30 sie 2025, 12:46" at bounding box center [393, 156] width 60 height 33
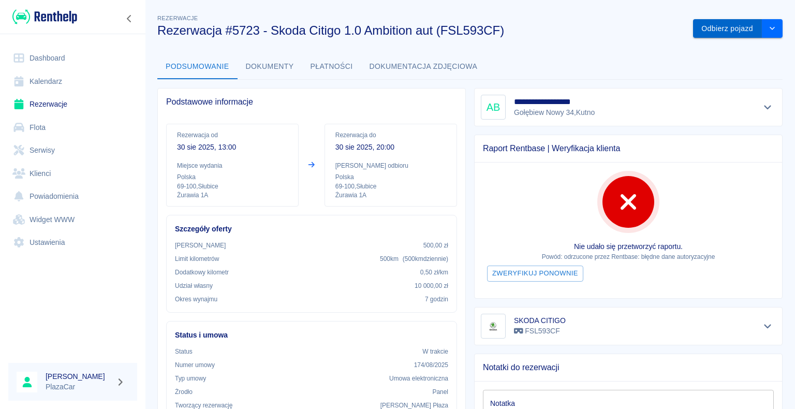
click at [714, 29] on button "Odbierz pojazd" at bounding box center [727, 28] width 69 height 19
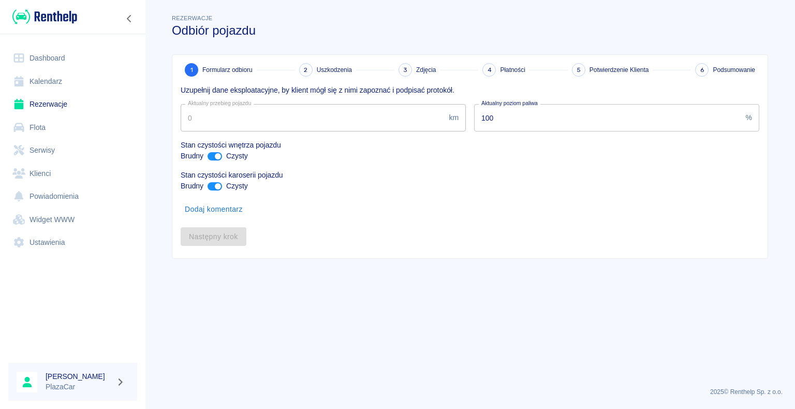
type input "223757"
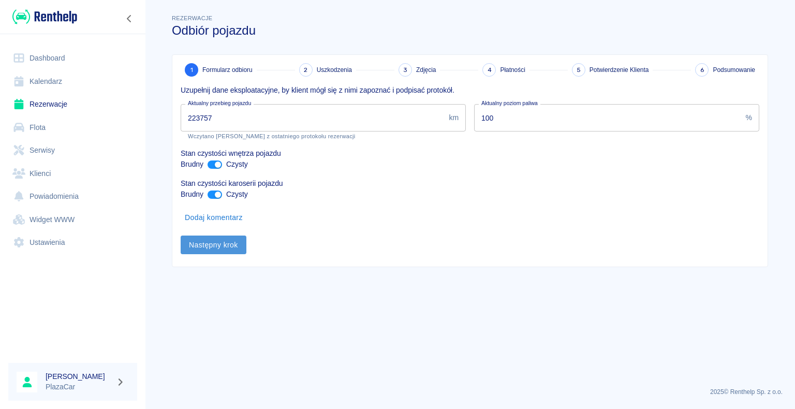
click at [202, 242] on button "Następny krok" at bounding box center [214, 245] width 66 height 19
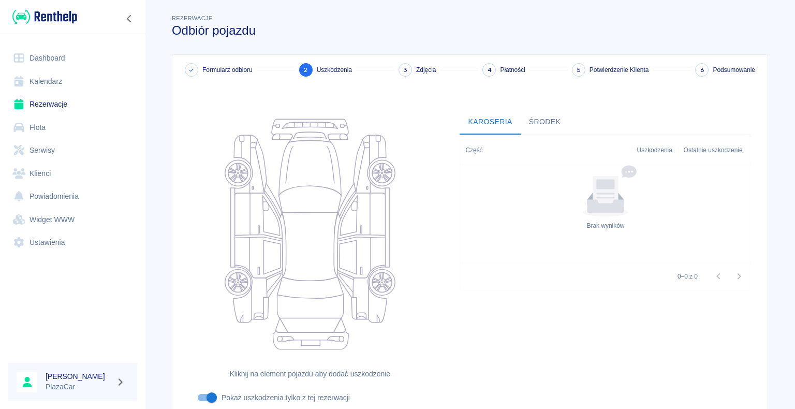
scroll to position [85, 0]
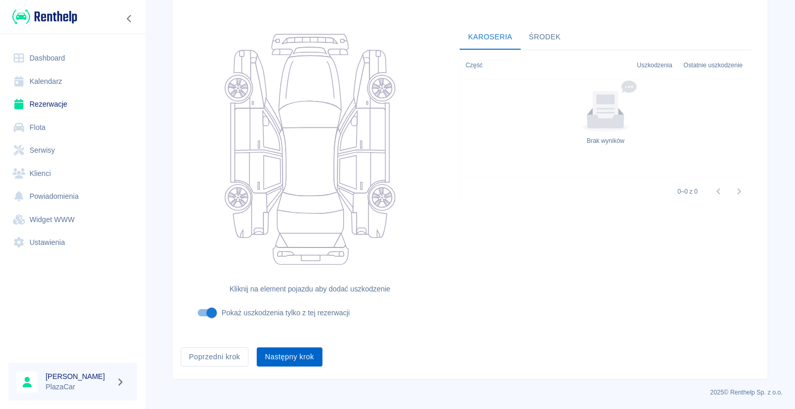
click at [282, 356] on button "Następny krok" at bounding box center [290, 356] width 66 height 19
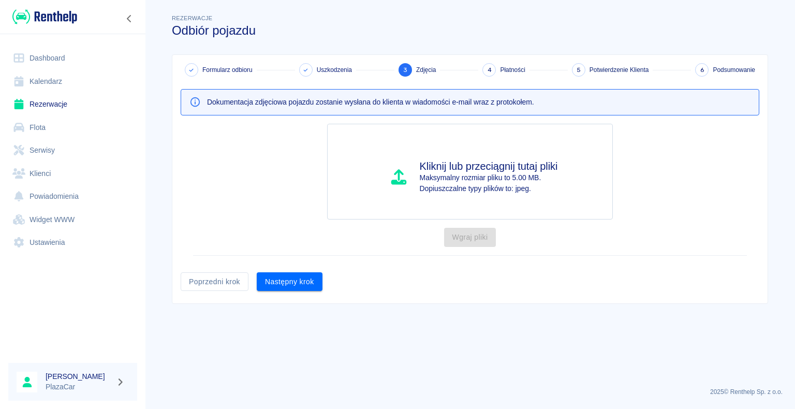
scroll to position [0, 0]
click at [287, 278] on button "Następny krok" at bounding box center [290, 281] width 66 height 19
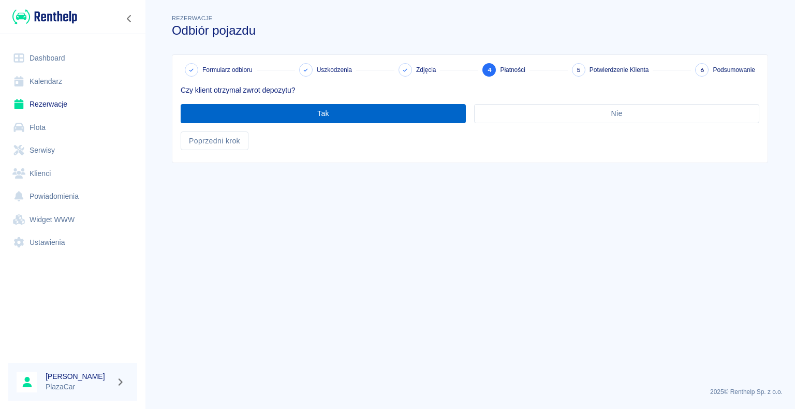
click at [322, 118] on button "Tak" at bounding box center [323, 113] width 285 height 19
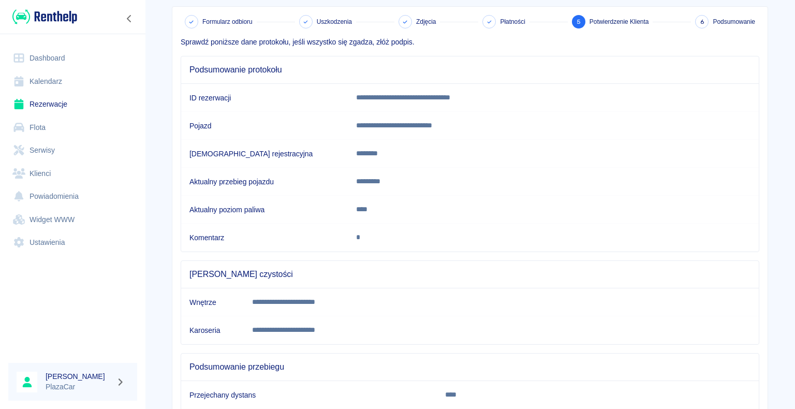
scroll to position [144, 0]
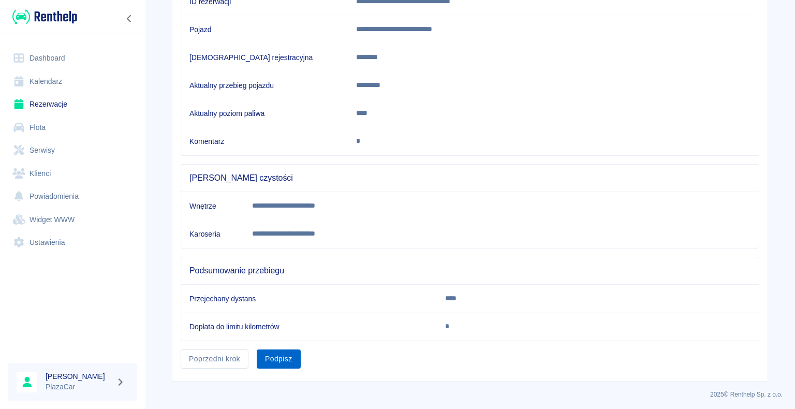
click at [268, 355] on button "Podpisz" at bounding box center [279, 358] width 44 height 19
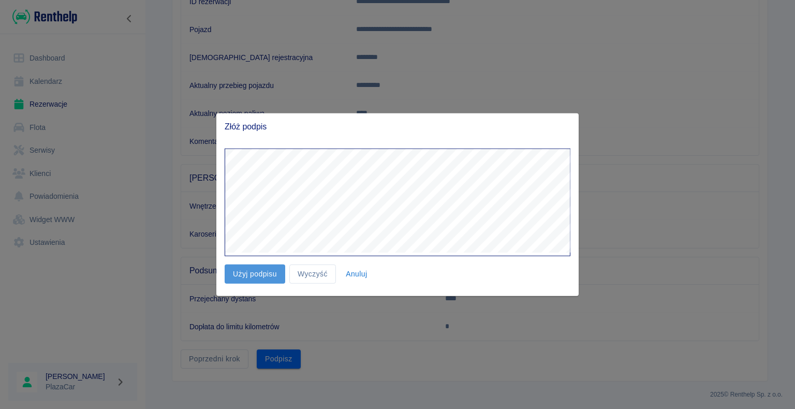
click at [258, 274] on button "Użyj podpisu" at bounding box center [255, 273] width 61 height 19
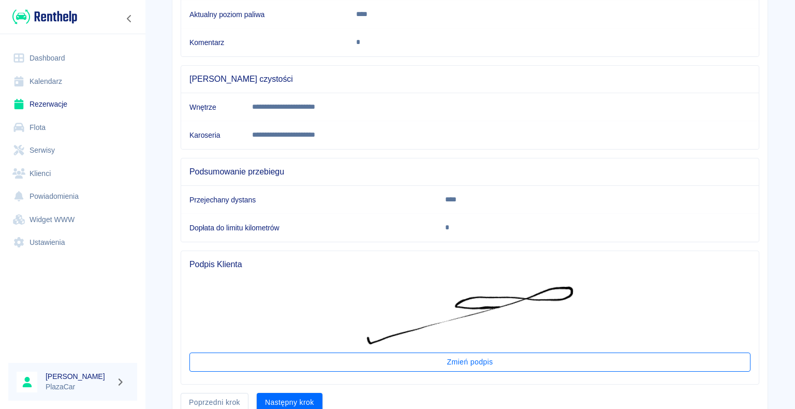
scroll to position [286, 0]
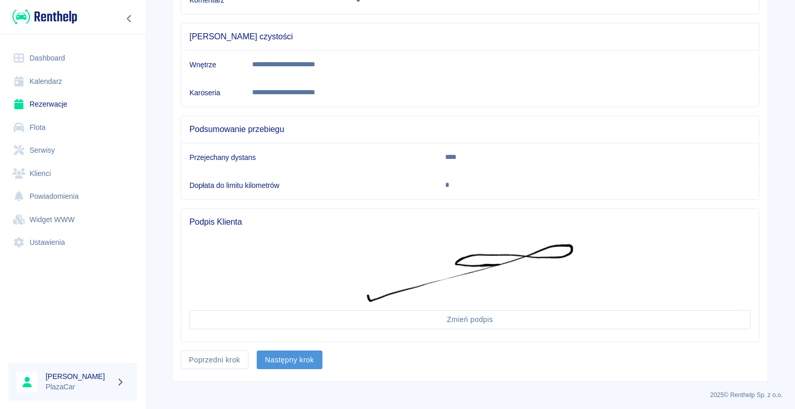
click at [289, 358] on button "Następny krok" at bounding box center [290, 359] width 66 height 19
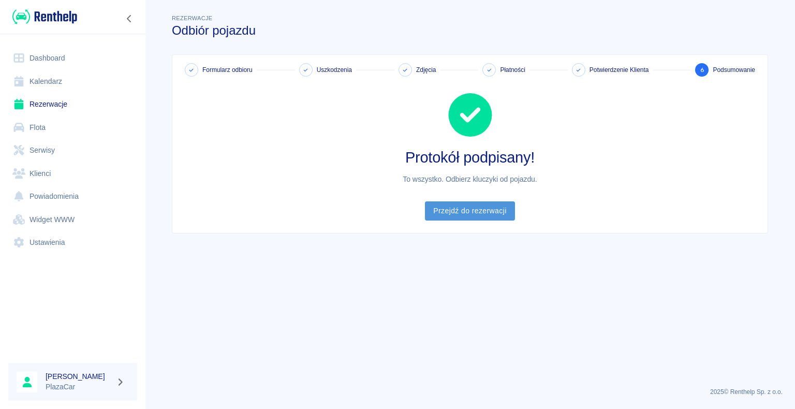
click at [466, 210] on link "Przejdź do rezerwacji" at bounding box center [470, 210] width 90 height 19
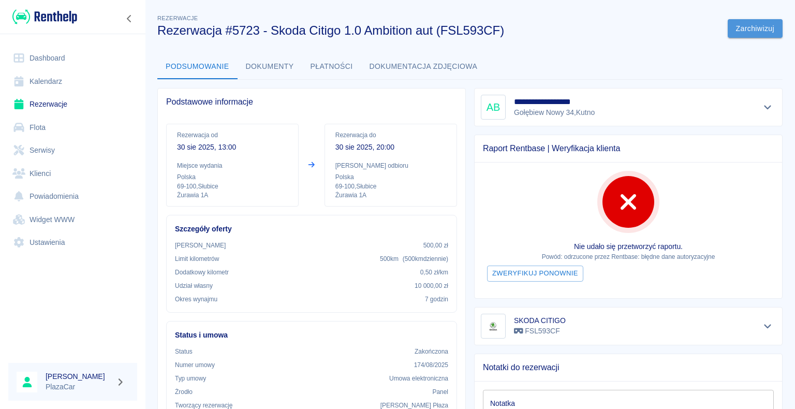
click at [747, 22] on button "Zarchiwizuj" at bounding box center [755, 28] width 55 height 19
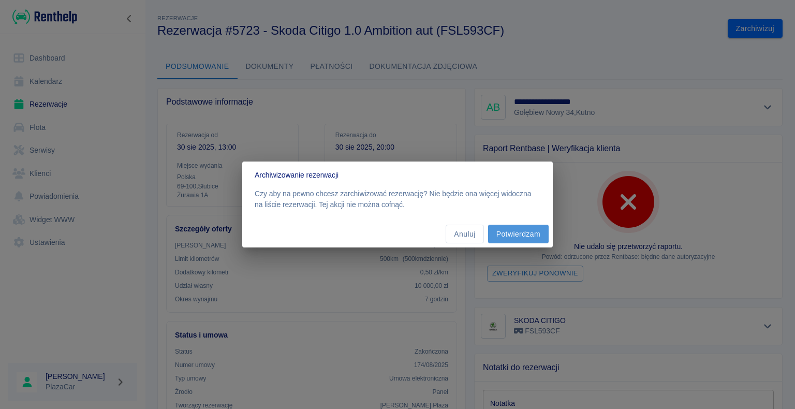
click at [521, 231] on button "Potwierdzam" at bounding box center [518, 234] width 61 height 19
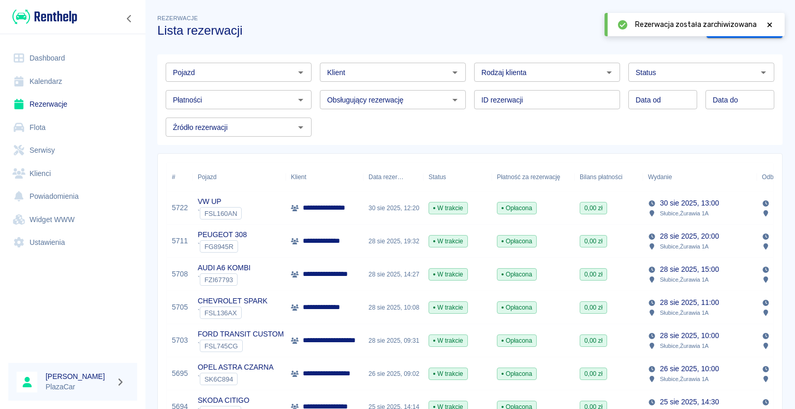
click at [299, 70] on icon "Otwórz" at bounding box center [301, 72] width 12 height 12
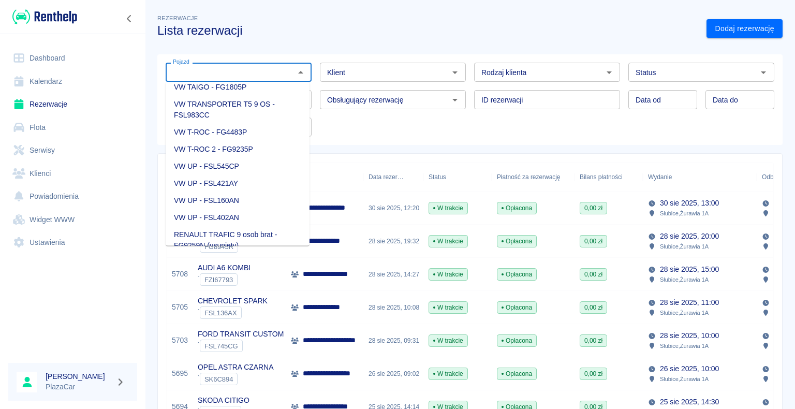
scroll to position [1656, 0]
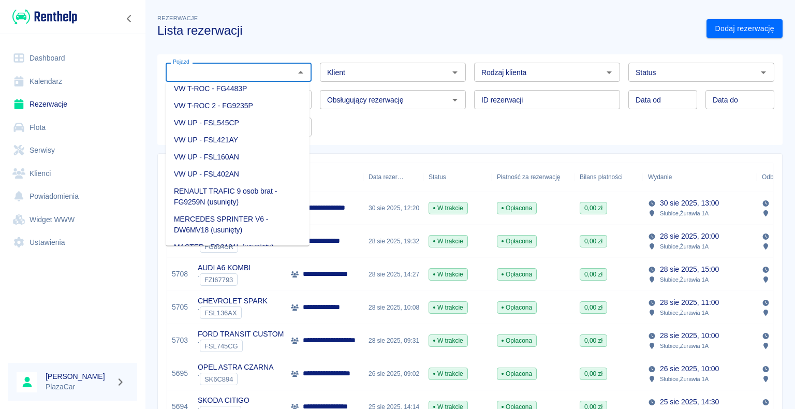
click at [232, 166] on li "VW UP - FSL160AN" at bounding box center [238, 157] width 144 height 17
type input "VW UP - FSL160AN"
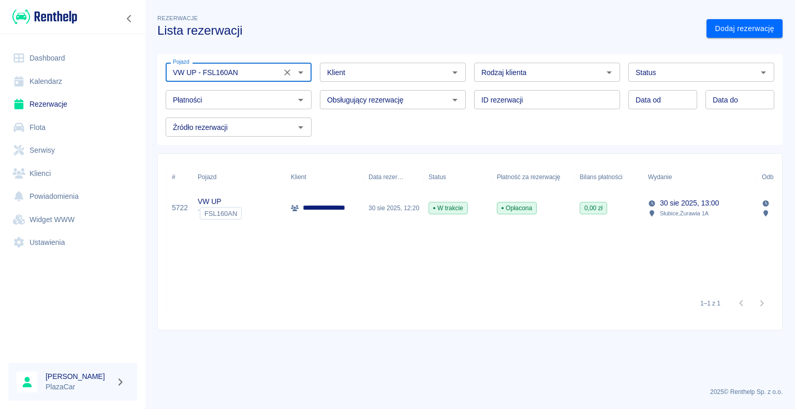
click at [766, 71] on icon "Otwórz" at bounding box center [763, 72] width 12 height 12
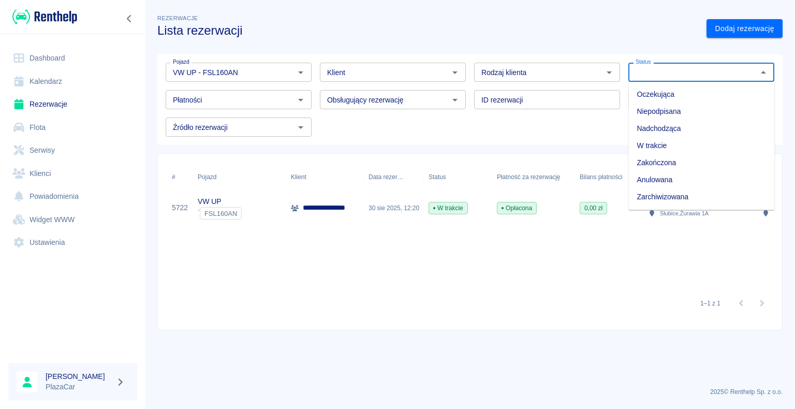
click at [688, 195] on li "Zarchiwizowana" at bounding box center [701, 196] width 146 height 17
type input "Zarchiwizowana"
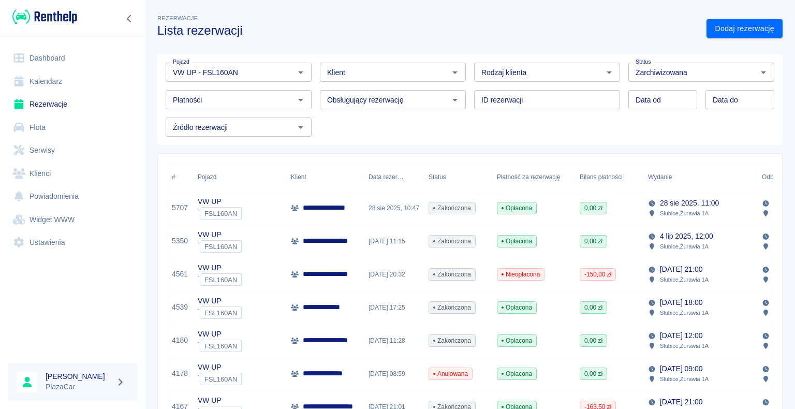
click at [305, 207] on p "**********" at bounding box center [330, 207] width 54 height 11
click at [745, 71] on icon "Wyczyść" at bounding box center [750, 72] width 10 height 10
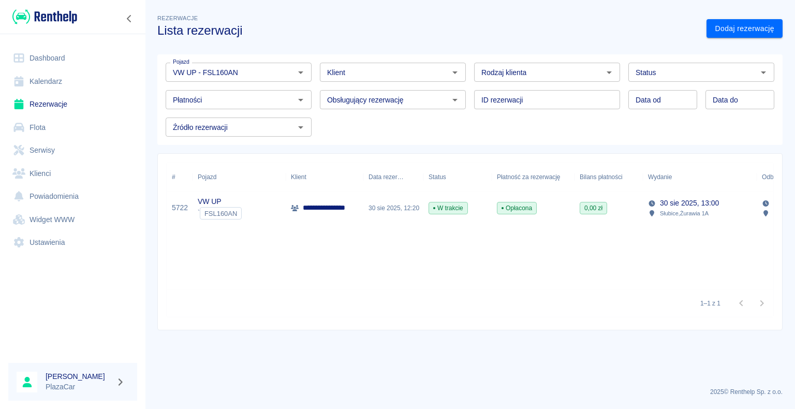
click at [376, 207] on div "30 sie 2025, 12:20" at bounding box center [393, 208] width 60 height 33
click at [55, 101] on link "Rezerwacje" at bounding box center [72, 104] width 129 height 23
click at [289, 72] on icon "Wyczyść" at bounding box center [287, 72] width 10 height 10
